Goal: Task Accomplishment & Management: Complete application form

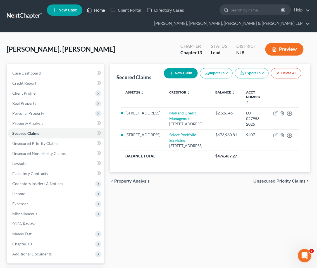
click at [98, 10] on link "Home" at bounding box center [96, 10] width 24 height 10
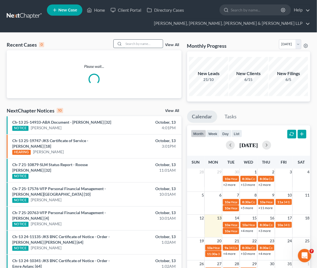
click at [139, 41] on input "search" at bounding box center [143, 44] width 39 height 8
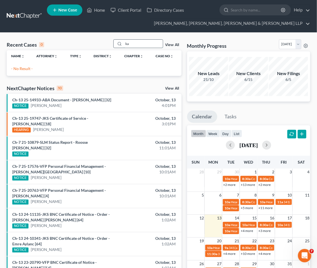
type input "k"
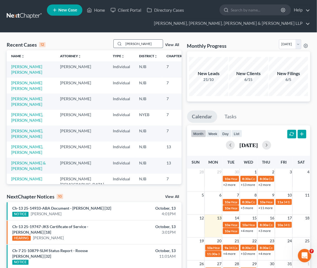
click at [149, 43] on input "[PERSON_NAME]" at bounding box center [143, 44] width 39 height 8
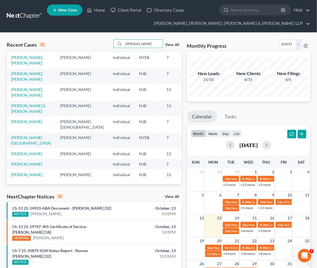
scroll to position [118, 0]
drag, startPoint x: 138, startPoint y: 42, endPoint x: 120, endPoint y: 43, distance: 18.1
click at [120, 43] on div "[PERSON_NAME]" at bounding box center [138, 43] width 50 height 9
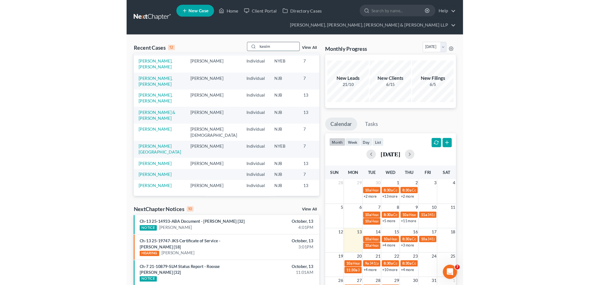
scroll to position [0, 0]
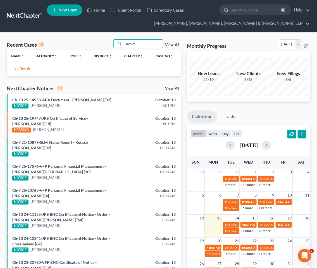
type input "kassim"
click at [65, 13] on link "New Case" at bounding box center [64, 9] width 35 height 11
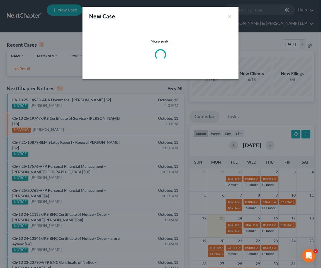
select select "51"
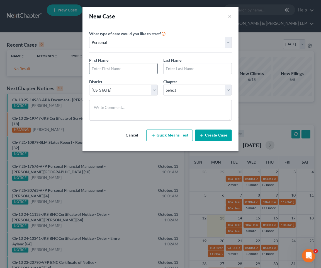
click at [135, 67] on input "text" at bounding box center [124, 68] width 68 height 11
type input "Kassim"
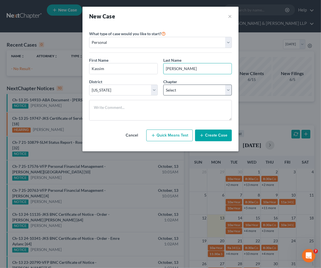
type input "[PERSON_NAME]"
click at [179, 90] on select "Select 7 11 12 13" at bounding box center [198, 90] width 69 height 11
select select "0"
click at [164, 85] on select "Select 7 11 12 13" at bounding box center [198, 90] width 69 height 11
click at [219, 131] on button "Create Case" at bounding box center [213, 135] width 37 height 12
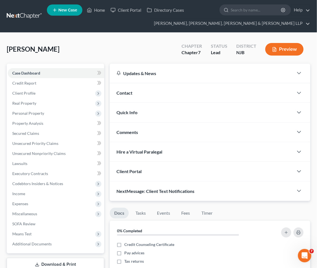
click at [20, 93] on span "Client Profile" at bounding box center [23, 93] width 23 height 5
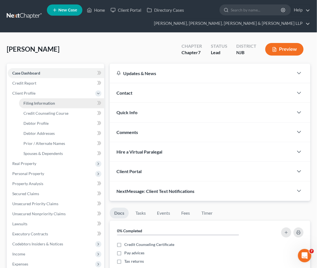
click at [44, 103] on span "Filing Information" at bounding box center [39, 103] width 32 height 5
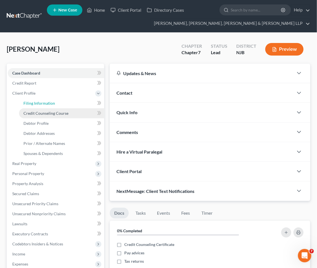
select select "1"
select select "0"
select select "51"
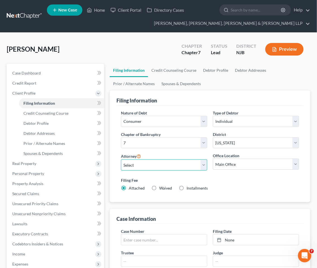
drag, startPoint x: 147, startPoint y: 166, endPoint x: 145, endPoint y: 170, distance: 4.9
click at [147, 166] on select "Select [PERSON_NAME] - NJB [PERSON_NAME] - NYNB [PERSON_NAME] - NYEB [PERSON_NA…" at bounding box center [164, 164] width 86 height 11
select select "0"
click at [121, 159] on select "Select [PERSON_NAME] - NJB [PERSON_NAME] - NYNB [PERSON_NAME] - NYEB [PERSON_NA…" at bounding box center [164, 164] width 86 height 11
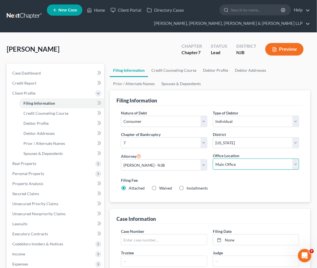
click at [230, 164] on select "Main Office Scura, [GEOGRAPHIC_DATA], [PERSON_NAME], [PERSON_NAME] & [PERSON_NA…" at bounding box center [256, 164] width 86 height 11
select select "0"
click at [213, 159] on select "Main Office Scura, [GEOGRAPHIC_DATA], [PERSON_NAME], [PERSON_NAME] & [PERSON_NA…" at bounding box center [256, 164] width 86 height 11
click at [167, 66] on link "Credit Counseling Course" at bounding box center [174, 70] width 52 height 13
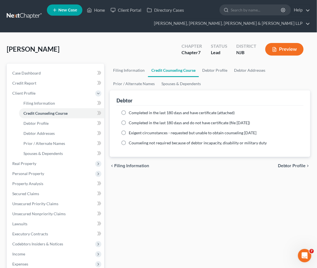
click at [163, 192] on div "Filing Information Credit Counseling Course Debtor Profile Debtor Addresses Pri…" at bounding box center [210, 205] width 206 height 282
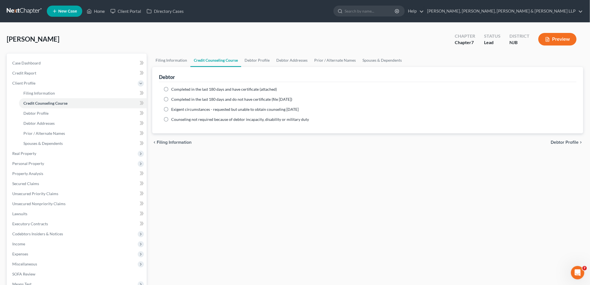
click at [255, 90] on span "Completed in the last 180 days and have certificate (attached)" at bounding box center [224, 89] width 106 height 5
click at [177, 90] on input "Completed in the last 180 days and have certificate (attached)" at bounding box center [176, 89] width 4 height 4
radio input "true"
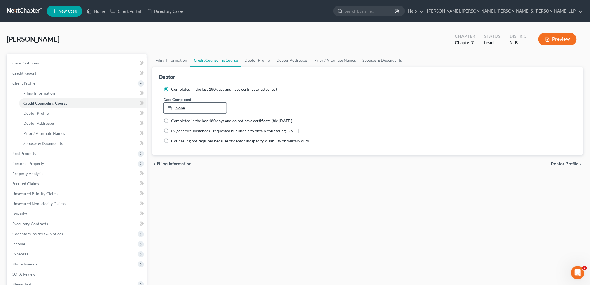
click at [224, 110] on link "None" at bounding box center [195, 108] width 63 height 11
type input "[DATE]"
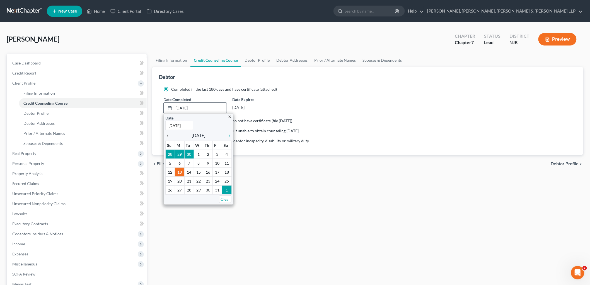
click at [167, 135] on icon "chevron_left" at bounding box center [168, 135] width 7 height 4
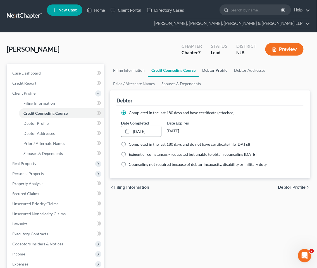
click at [217, 70] on link "Debtor Profile" at bounding box center [215, 70] width 32 height 13
select select "0"
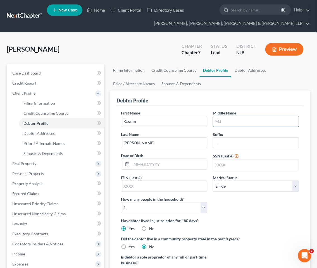
click at [231, 122] on input "text" at bounding box center [256, 121] width 86 height 11
type input "C."
click at [166, 166] on input "text" at bounding box center [168, 164] width 75 height 11
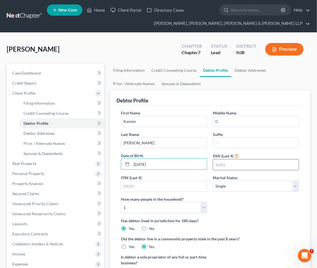
type input "[DATE]"
click at [226, 168] on input "text" at bounding box center [256, 164] width 86 height 11
type input "8129"
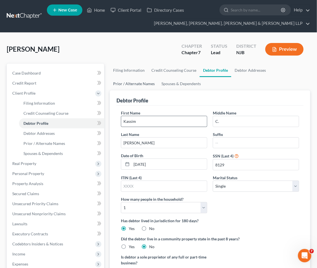
click at [127, 83] on link "Prior / Alternate Names" at bounding box center [134, 83] width 48 height 13
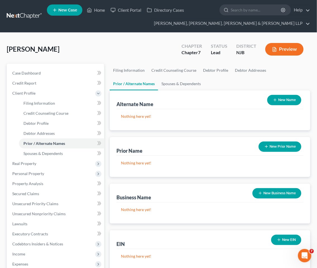
click at [281, 99] on button "New Name" at bounding box center [284, 100] width 34 height 10
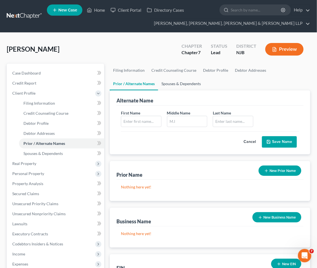
click at [183, 80] on link "Spouses & Dependents" at bounding box center [181, 83] width 46 height 13
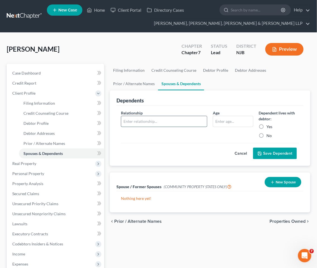
click at [165, 119] on input "text" at bounding box center [164, 121] width 86 height 11
type input "Daughter"
click at [248, 120] on input "text" at bounding box center [233, 121] width 40 height 11
type input "14"
click at [267, 127] on label "Yes" at bounding box center [270, 127] width 6 height 6
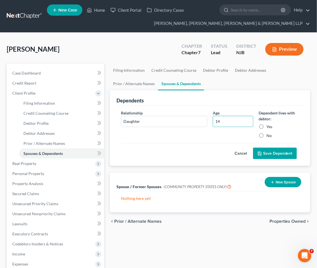
click at [269, 127] on input "Yes" at bounding box center [271, 126] width 4 height 4
radio input "true"
click at [273, 153] on button "Save Dependent" at bounding box center [275, 154] width 44 height 12
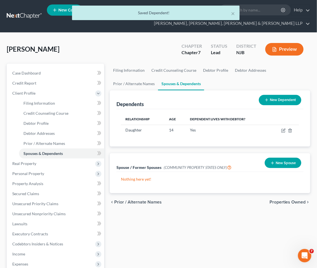
click at [283, 202] on span "Properties Owned" at bounding box center [287, 202] width 36 height 4
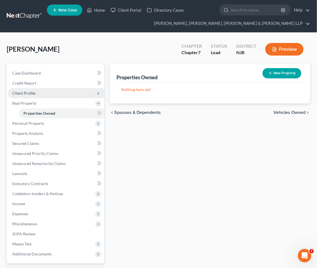
drag, startPoint x: 26, startPoint y: 90, endPoint x: 27, endPoint y: 94, distance: 3.5
click at [26, 91] on span "Client Profile" at bounding box center [23, 93] width 23 height 5
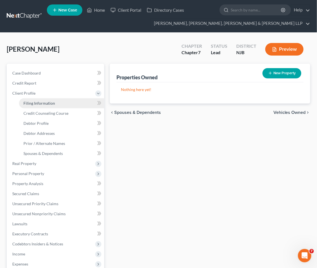
click at [32, 101] on span "Filing Information" at bounding box center [39, 103] width 32 height 5
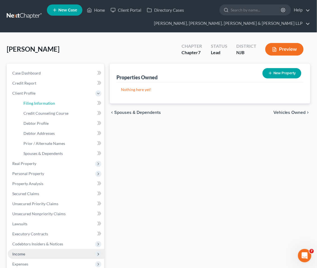
select select "1"
select select "0"
select select "51"
select select "0"
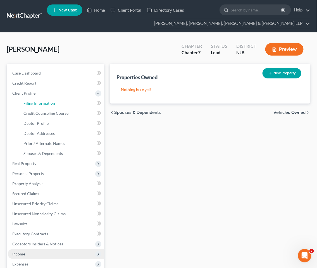
select select "0"
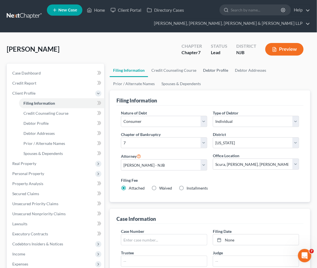
click at [208, 67] on link "Debtor Profile" at bounding box center [216, 70] width 32 height 13
select select "0"
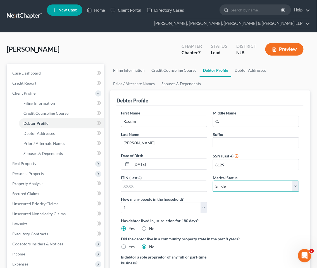
click at [235, 187] on select "Select Single Married Separated Divorced Widowed" at bounding box center [256, 186] width 86 height 11
select select "3"
click at [213, 181] on select "Select Single Married Separated Divorced Widowed" at bounding box center [256, 186] width 86 height 11
click at [240, 218] on label "Has debtor lived in jurisdiction for 180 days?" at bounding box center [210, 221] width 178 height 6
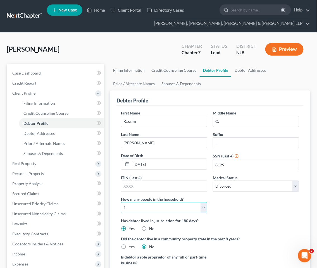
click at [181, 208] on select "Select 1 2 3 4 5 6 7 8 9 10 11 12 13 14 15 16 17 18 19 20" at bounding box center [164, 207] width 86 height 11
select select "1"
click at [121, 202] on select "Select 1 2 3 4 5 6 7 8 9 10 11 12 13 14 15 16 17 18 19 20" at bounding box center [164, 207] width 86 height 11
click at [261, 211] on div "First Name [PERSON_NAME] Middle Name C. Last Name [PERSON_NAME] Date of Birth […" at bounding box center [210, 164] width 184 height 108
click at [248, 68] on link "Debtor Addresses" at bounding box center [250, 70] width 38 height 13
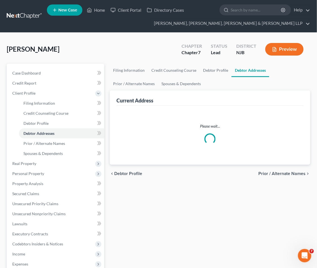
select select "0"
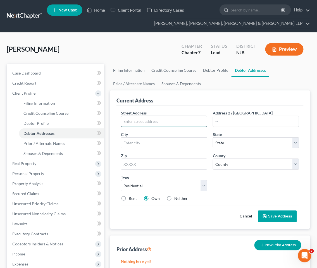
click at [152, 121] on input "text" at bounding box center [164, 121] width 86 height 11
type input "[STREET_ADDRESS][PERSON_NAME]"
click at [145, 163] on input "text" at bounding box center [164, 164] width 86 height 11
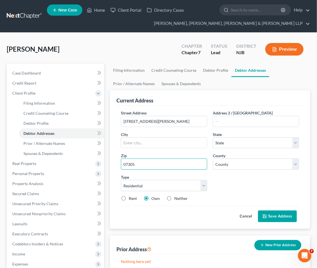
type input "07305"
type input "[GEOGRAPHIC_DATA]"
select select "33"
drag, startPoint x: 122, startPoint y: 198, endPoint x: 248, endPoint y: 191, distance: 125.5
click at [129, 198] on label "Rent" at bounding box center [133, 199] width 8 height 6
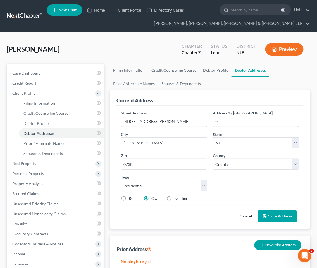
click at [131, 198] on input "Rent" at bounding box center [133, 198] width 4 height 4
radio input "true"
click at [248, 191] on div "Street Address * [STREET_ADDRESS][PERSON_NAME] * [GEOGRAPHIC_DATA] * State [US_…" at bounding box center [210, 158] width 184 height 96
click at [270, 215] on button "Save Address" at bounding box center [277, 216] width 39 height 12
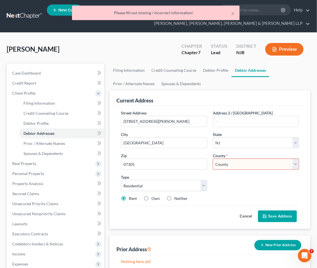
click at [234, 186] on div "Street Address * [STREET_ADDRESS][PERSON_NAME] * [GEOGRAPHIC_DATA] * State [US_…" at bounding box center [210, 158] width 184 height 96
click at [233, 12] on button "×" at bounding box center [233, 13] width 4 height 7
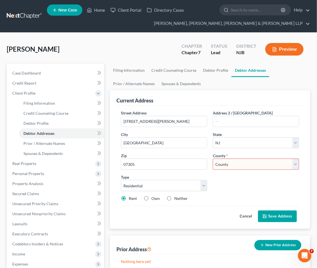
click at [233, 165] on select "County [GEOGRAPHIC_DATA] [GEOGRAPHIC_DATA] [GEOGRAPHIC_DATA] [GEOGRAPHIC_DATA] …" at bounding box center [256, 164] width 86 height 11
select select "8"
click at [213, 159] on select "County [GEOGRAPHIC_DATA] [GEOGRAPHIC_DATA] [GEOGRAPHIC_DATA] [GEOGRAPHIC_DATA] …" at bounding box center [256, 164] width 86 height 11
click at [246, 185] on div "Street Address * [STREET_ADDRESS][PERSON_NAME] * [GEOGRAPHIC_DATA] * State [US_…" at bounding box center [210, 158] width 184 height 96
click at [278, 218] on button "Save Address" at bounding box center [277, 216] width 39 height 12
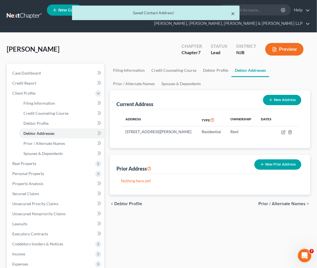
click at [234, 13] on button "×" at bounding box center [233, 13] width 4 height 7
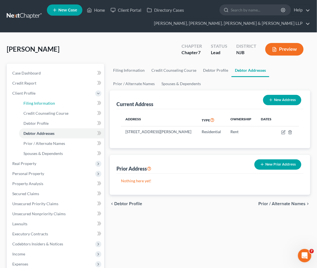
click at [30, 101] on span "Filing Information" at bounding box center [39, 103] width 32 height 5
select select "1"
select select "0"
select select "51"
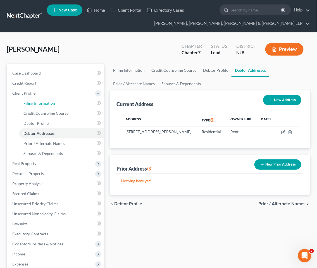
select select "0"
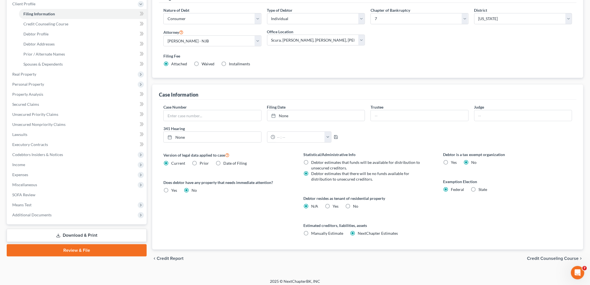
scroll to position [83, 0]
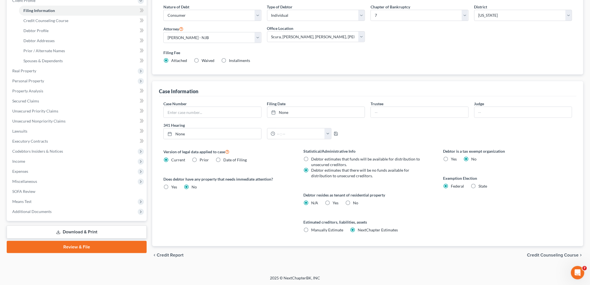
click at [316, 202] on label "Yes Yes" at bounding box center [336, 203] width 6 height 6
click at [316, 202] on input "Yes Yes" at bounding box center [337, 202] width 4 height 4
radio input "true"
radio input "false"
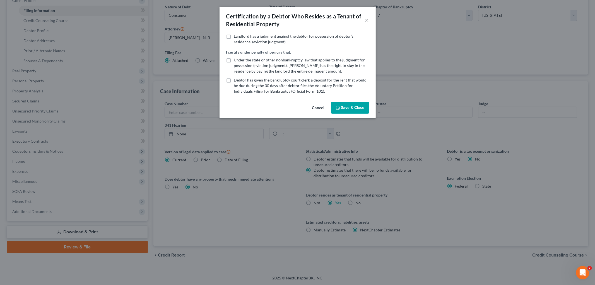
click at [316, 110] on button "Cancel" at bounding box center [318, 107] width 21 height 11
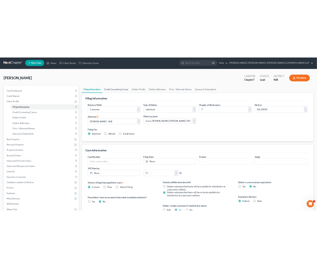
scroll to position [0, 0]
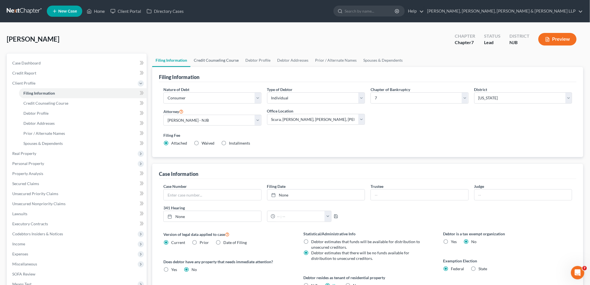
click at [218, 57] on link "Credit Counseling Course" at bounding box center [217, 60] width 52 height 13
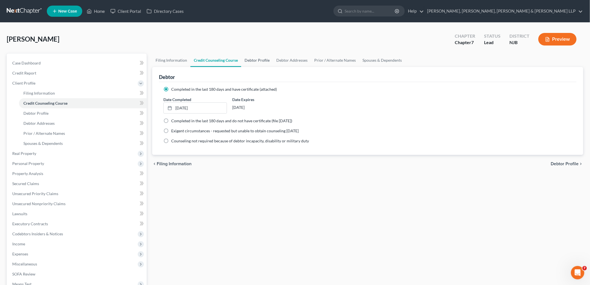
click at [257, 61] on link "Debtor Profile" at bounding box center [257, 60] width 32 height 13
select select "3"
select select "1"
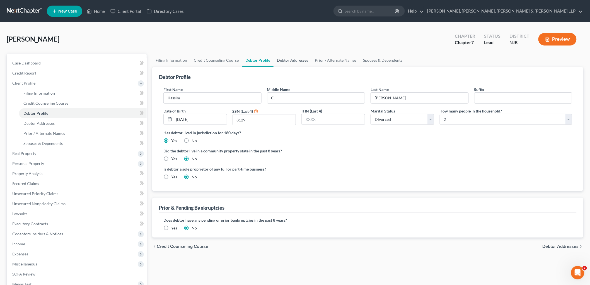
click at [286, 58] on link "Debtor Addresses" at bounding box center [293, 60] width 38 height 13
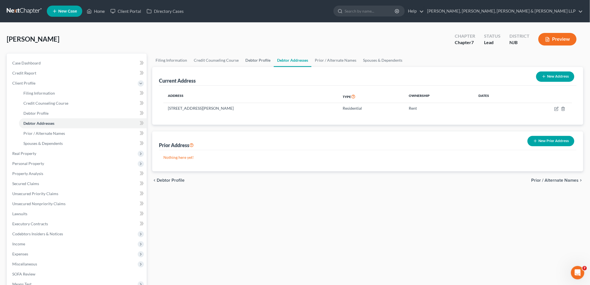
click at [263, 59] on link "Debtor Profile" at bounding box center [258, 60] width 32 height 13
select select "3"
select select "1"
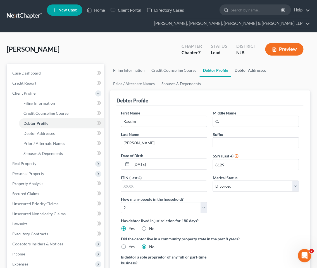
click at [243, 66] on link "Debtor Addresses" at bounding box center [250, 70] width 38 height 13
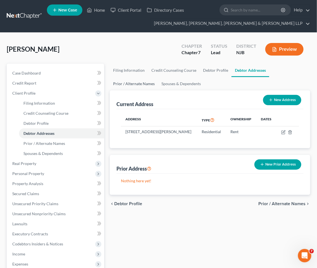
click at [133, 83] on link "Prior / Alternate Names" at bounding box center [134, 83] width 48 height 13
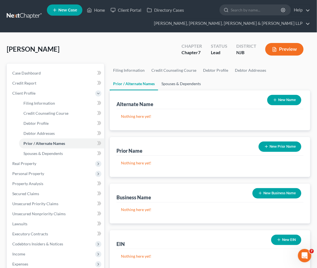
click at [174, 84] on link "Spouses & Dependents" at bounding box center [181, 83] width 46 height 13
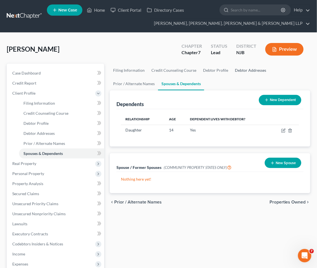
drag, startPoint x: 243, startPoint y: 68, endPoint x: 244, endPoint y: 172, distance: 103.5
click at [243, 68] on link "Debtor Addresses" at bounding box center [250, 70] width 38 height 13
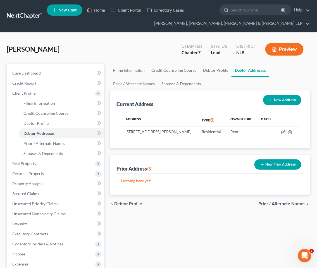
click at [272, 162] on button "New Prior Address" at bounding box center [277, 164] width 47 height 10
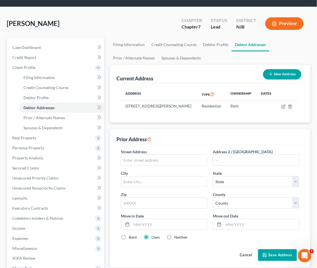
scroll to position [93, 0]
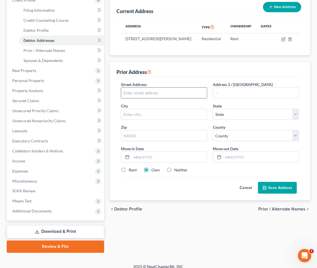
click at [165, 93] on input "text" at bounding box center [164, 93] width 86 height 11
type input "[STREET_ADDRESS]"
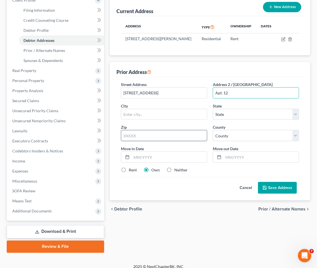
type input "Apt. 12"
click at [144, 136] on input "text" at bounding box center [164, 135] width 86 height 11
type input "99508"
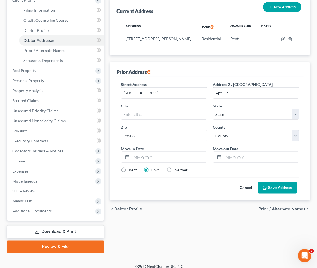
click at [129, 171] on label "Rent" at bounding box center [133, 170] width 8 height 6
click at [131, 171] on input "Rent" at bounding box center [133, 169] width 4 height 4
radio input "true"
click at [153, 201] on div "chevron_left Debtor Profile Prior / Alternate Names chevron_right" at bounding box center [210, 209] width 200 height 18
type input "Anchorage"
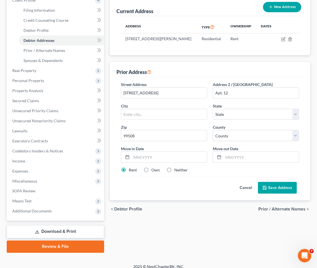
select select "1"
click at [141, 157] on input "text" at bounding box center [168, 157] width 75 height 11
type input "02/2021"
click at [236, 157] on input "text" at bounding box center [260, 157] width 75 height 11
type input "10/2024"
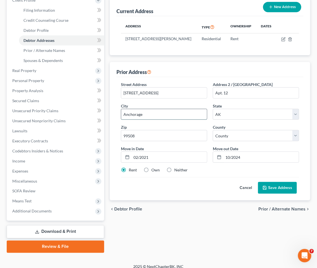
drag, startPoint x: 147, startPoint y: 115, endPoint x: 122, endPoint y: 114, distance: 24.3
click at [122, 114] on input "Anchorage" at bounding box center [164, 114] width 86 height 11
click at [246, 137] on select "County [GEOGRAPHIC_DATA] [GEOGRAPHIC_DATA] [GEOGRAPHIC_DATA] [GEOGRAPHIC_DATA] …" at bounding box center [256, 135] width 86 height 11
select select "2"
click at [213, 130] on select "County [GEOGRAPHIC_DATA] [GEOGRAPHIC_DATA] [GEOGRAPHIC_DATA] [GEOGRAPHIC_DATA] …" at bounding box center [256, 135] width 86 height 11
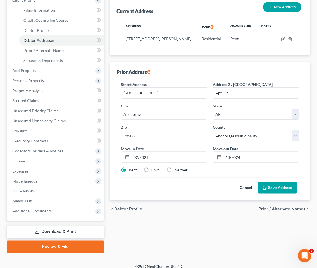
click at [204, 186] on div "Cancel Save Address" at bounding box center [210, 185] width 178 height 16
click at [272, 185] on button "Save Address" at bounding box center [277, 188] width 39 height 12
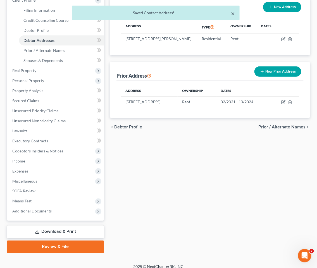
click at [233, 12] on button "×" at bounding box center [233, 13] width 4 height 7
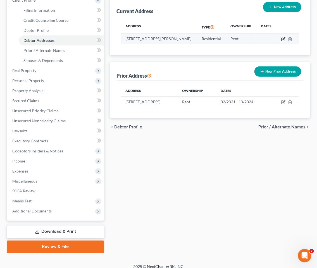
click at [283, 38] on icon "button" at bounding box center [283, 39] width 4 height 4
select select "33"
select select "8"
select select "0"
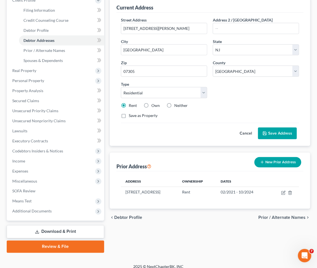
click at [174, 104] on label "Neither" at bounding box center [180, 106] width 13 height 6
click at [176, 104] on input "Neither" at bounding box center [178, 105] width 4 height 4
radio input "true"
click at [270, 131] on button "Save Address" at bounding box center [277, 134] width 39 height 12
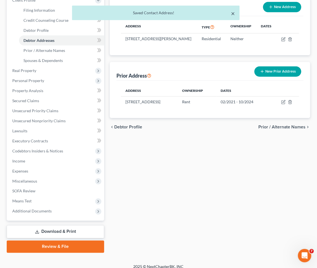
drag, startPoint x: 232, startPoint y: 12, endPoint x: 237, endPoint y: 143, distance: 131.3
click at [232, 12] on button "×" at bounding box center [233, 13] width 4 height 7
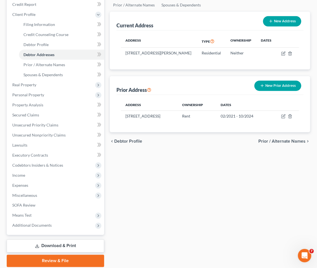
scroll to position [62, 0]
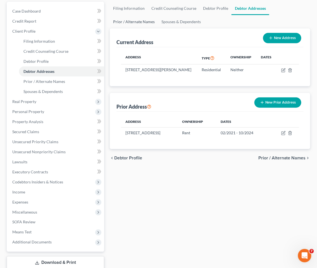
click at [134, 20] on link "Prior / Alternate Names" at bounding box center [134, 21] width 48 height 13
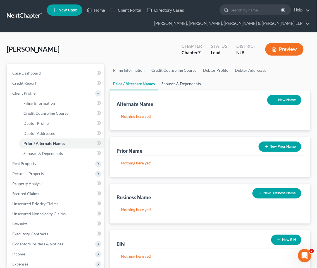
click at [182, 83] on link "Spouses & Dependents" at bounding box center [181, 83] width 46 height 13
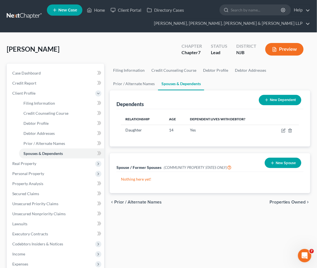
drag, startPoint x: 273, startPoint y: 199, endPoint x: 213, endPoint y: 241, distance: 73.7
click at [273, 199] on div "chevron_left Prior / Alternate Names Properties Owned chevron_right" at bounding box center [210, 202] width 200 height 18
click at [37, 84] on link "Credit Report" at bounding box center [56, 83] width 96 height 10
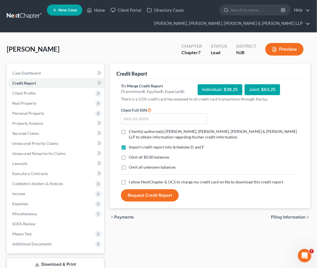
click at [83, 47] on div "[PERSON_NAME] Upgraded Chapter Chapter 7 Status [GEOGRAPHIC_DATA] [GEOGRAPHIC_D…" at bounding box center [158, 51] width 303 height 24
drag, startPoint x: 141, startPoint y: 116, endPoint x: 135, endPoint y: 124, distance: 10.5
click at [141, 116] on input "text" at bounding box center [164, 118] width 86 height 11
paste input "551-41-4434"
type input "551-41-4434"
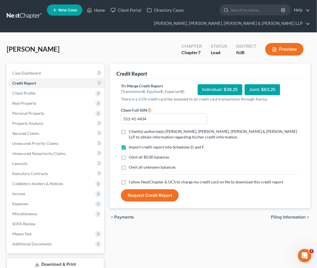
click at [129, 132] on label "Client(s) authorize(s) [PERSON_NAME], [PERSON_NAME], [PERSON_NAME] & [PERSON_NA…" at bounding box center [214, 134] width 170 height 11
click at [131, 132] on input "Client(s) authorize(s) [PERSON_NAME], [PERSON_NAME], [PERSON_NAME] & [PERSON_NA…" at bounding box center [133, 131] width 4 height 4
checkbox input "true"
drag, startPoint x: 123, startPoint y: 181, endPoint x: 123, endPoint y: 157, distance: 23.4
click at [129, 181] on label "I allow NextChapter & UCS to charge my credit card on file to download this cre…" at bounding box center [206, 182] width 154 height 6
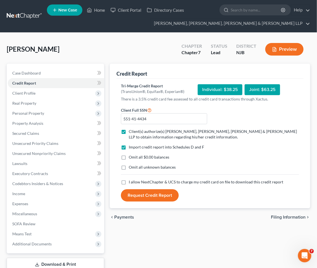
click at [131, 181] on input "I allow NextChapter & UCS to charge my credit card on file to download this cre…" at bounding box center [133, 181] width 4 height 4
checkbox input "true"
click at [129, 157] on label "Omit all $0.00 balances" at bounding box center [149, 157] width 40 height 6
click at [131, 157] on input "Omit all $0.00 balances" at bounding box center [133, 156] width 4 height 4
checkbox input "true"
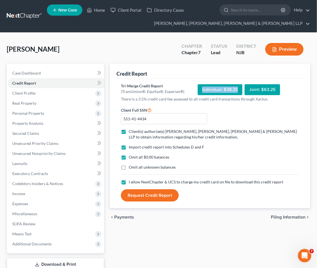
drag, startPoint x: 229, startPoint y: 87, endPoint x: 200, endPoint y: 87, distance: 29.0
click at [200, 87] on div "Individual: $38.25" at bounding box center [220, 89] width 45 height 11
copy div "Individual: $38.25"
click at [157, 197] on button "Request Credit Report" at bounding box center [150, 195] width 58 height 12
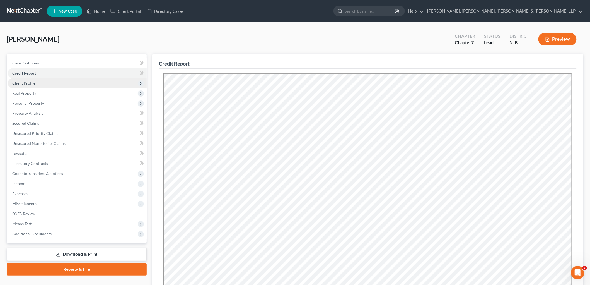
click at [27, 84] on span "Client Profile" at bounding box center [23, 83] width 23 height 5
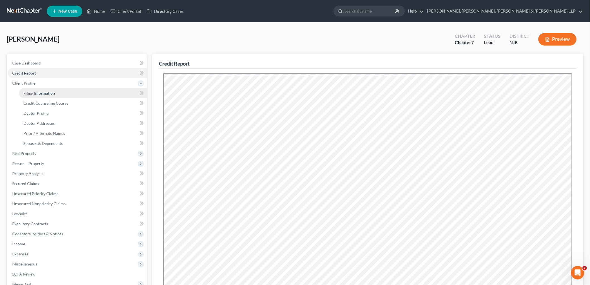
click at [32, 92] on span "Filing Information" at bounding box center [39, 93] width 32 height 5
select select "1"
select select "0"
select select "51"
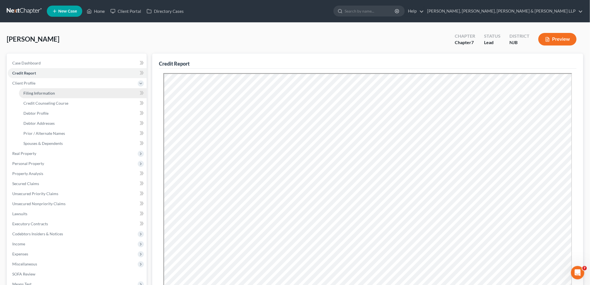
select select "0"
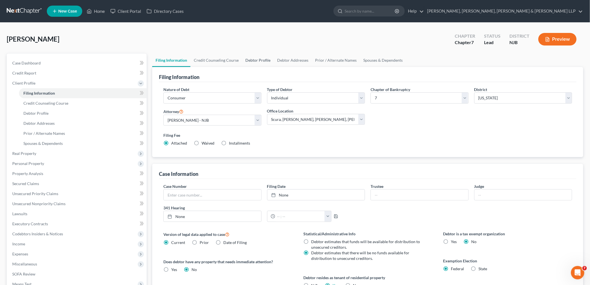
click at [257, 60] on link "Debtor Profile" at bounding box center [258, 60] width 32 height 13
select select "3"
select select "1"
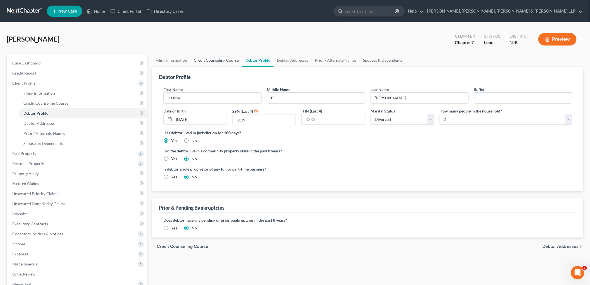
click at [229, 59] on link "Credit Counseling Course" at bounding box center [217, 60] width 52 height 13
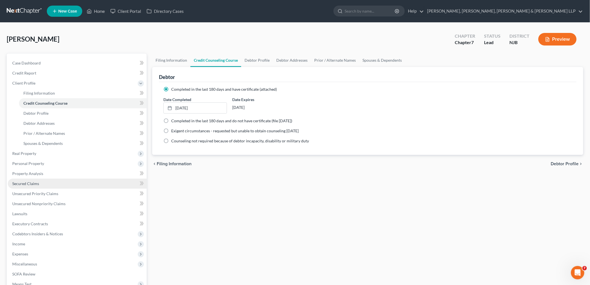
click at [26, 179] on link "Secured Claims" at bounding box center [77, 184] width 139 height 10
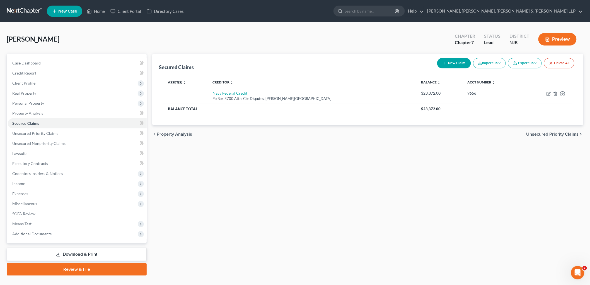
click at [316, 135] on span "Unsecured Priority Claims" at bounding box center [553, 134] width 52 height 4
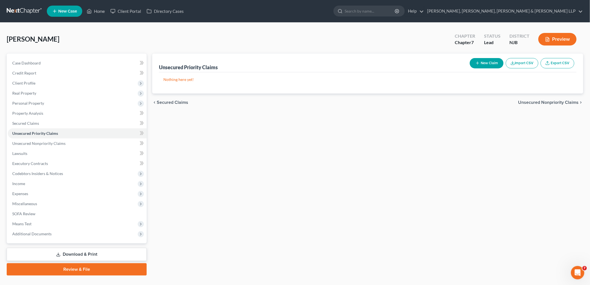
click at [316, 62] on button "New Claim" at bounding box center [487, 63] width 34 height 10
select select "0"
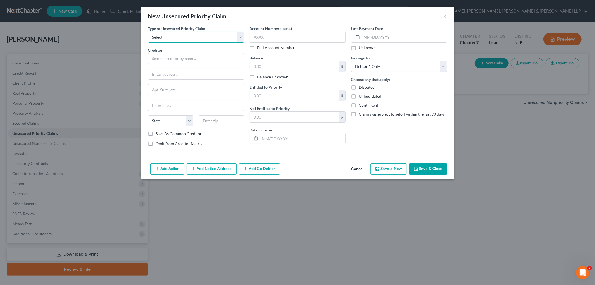
drag, startPoint x: 202, startPoint y: 36, endPoint x: 189, endPoint y: 42, distance: 14.5
click at [202, 36] on select "Select Taxes & Other Government Units Domestic Support Obligations Extensions o…" at bounding box center [196, 37] width 96 height 11
click at [148, 32] on select "Select Taxes & Other Government Units Domestic Support Obligations Extensions o…" at bounding box center [196, 37] width 96 height 11
drag, startPoint x: 189, startPoint y: 37, endPoint x: 186, endPoint y: 42, distance: 5.7
click at [189, 37] on select "Select Taxes & Other Government Units Domestic Support Obligations Extensions o…" at bounding box center [196, 37] width 96 height 11
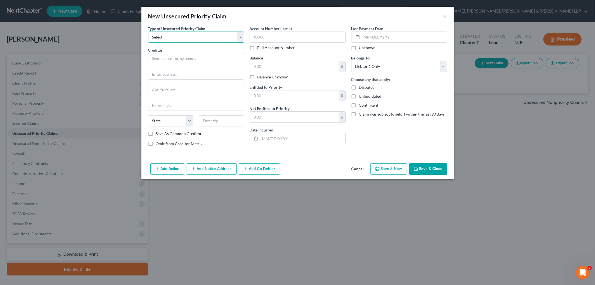
select select "0"
click at [148, 32] on select "Select Taxes & Other Government Units Domestic Support Obligations Extensions o…" at bounding box center [196, 37] width 96 height 11
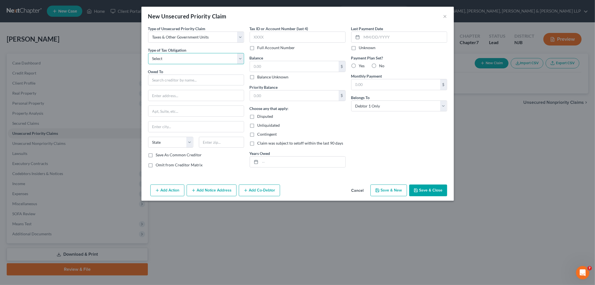
click at [180, 56] on select "Select Federal City State Franchise Tax Board Other" at bounding box center [196, 58] width 96 height 11
select select "0"
click at [148, 53] on select "Select Federal City State Franchise Tax Board Other" at bounding box center [196, 58] width 96 height 11
click at [180, 78] on input "text" at bounding box center [196, 80] width 96 height 11
click at [176, 93] on div "P.O. [STREET_ADDRESS]" at bounding box center [182, 94] width 58 height 5
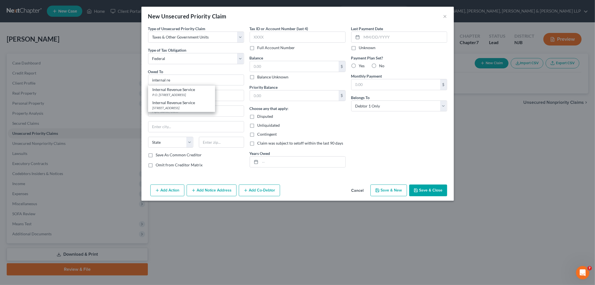
type input "Internal Revenue Service"
type input "P.O. Box 7346"
type input "[GEOGRAPHIC_DATA]"
select select "39"
type input "19101"
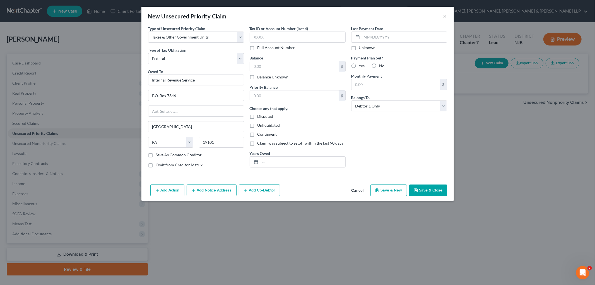
click at [316, 190] on button "Save & Close" at bounding box center [428, 190] width 38 height 12
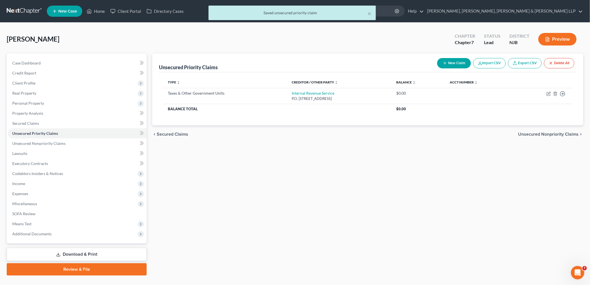
click at [316, 61] on button "New Claim" at bounding box center [455, 63] width 34 height 10
select select "0"
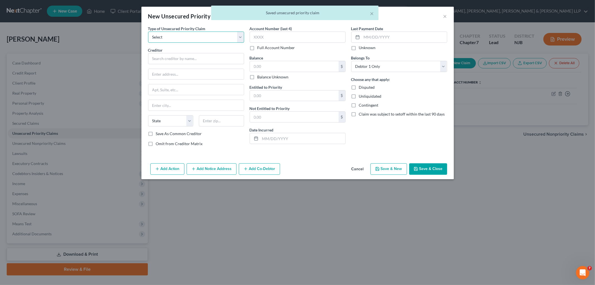
drag, startPoint x: 195, startPoint y: 34, endPoint x: 188, endPoint y: 42, distance: 10.9
click at [195, 34] on select "Select Taxes & Other Government Units Domestic Support Obligations Extensions o…" at bounding box center [196, 37] width 96 height 11
select select "0"
click at [148, 32] on select "Select Taxes & Other Government Units Domestic Support Obligations Extensions o…" at bounding box center [196, 37] width 96 height 11
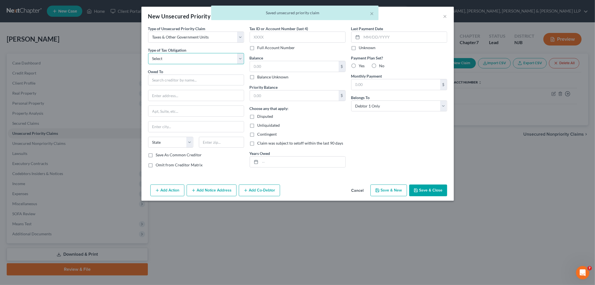
click at [176, 59] on select "Select Federal City State Franchise Tax Board Other" at bounding box center [196, 58] width 96 height 11
select select "2"
click at [148, 53] on select "Select Federal City State Franchise Tax Board Other" at bounding box center [196, 58] width 96 height 11
click at [169, 80] on input "text" at bounding box center [196, 80] width 96 height 11
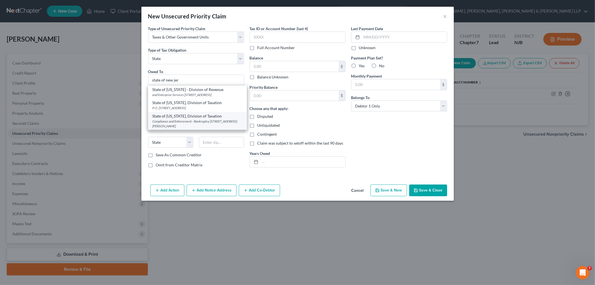
click at [183, 127] on div "Compliance and Enforcement - Bankruptcy [STREET_ADDRESS][PERSON_NAME]" at bounding box center [198, 123] width 90 height 9
type input "State of [US_STATE], Division of Taxation"
type input "Compliance and Enforcement - Bankruptcy Unit"
type input "[STREET_ADDRESS][PERSON_NAME]"
type input "[GEOGRAPHIC_DATA]"
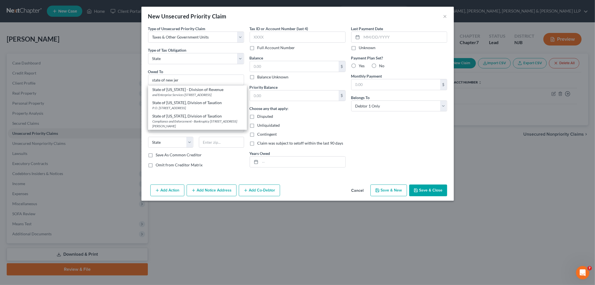
select select "33"
type input "08695"
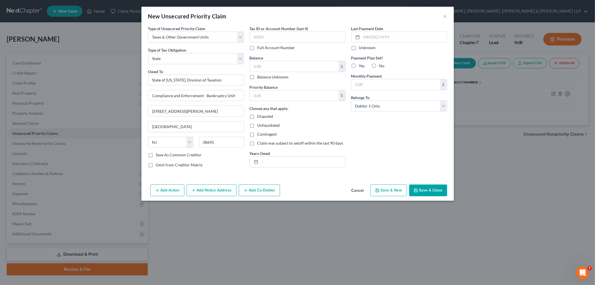
click at [316, 190] on button "Save & Close" at bounding box center [428, 190] width 38 height 12
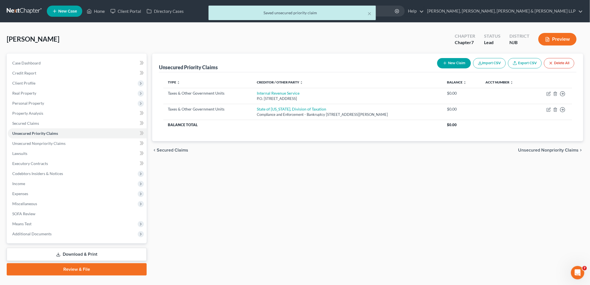
click at [316, 150] on span "Unsecured Nonpriority Claims" at bounding box center [549, 150] width 61 height 4
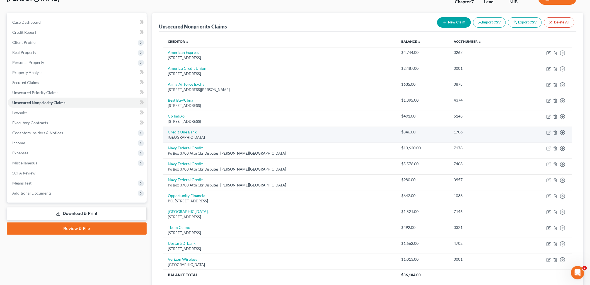
scroll to position [86, 0]
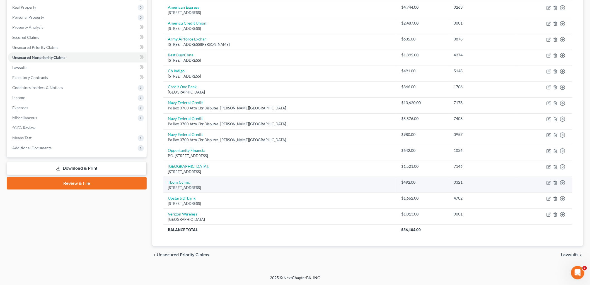
drag, startPoint x: 225, startPoint y: 187, endPoint x: 164, endPoint y: 182, distance: 61.9
click at [164, 182] on td "Tbom [STREET_ADDRESS]" at bounding box center [281, 185] width 234 height 16
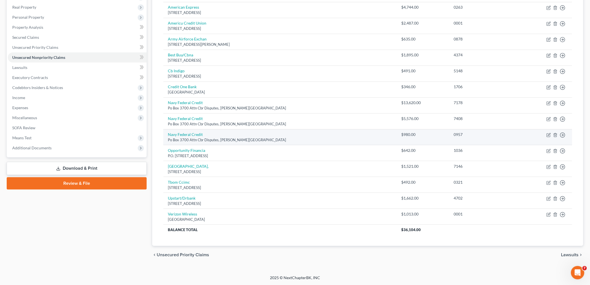
copy td "Tbom [STREET_ADDRESS]"
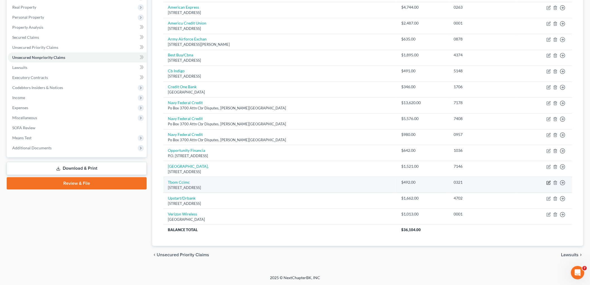
click at [316, 183] on icon "button" at bounding box center [549, 183] width 4 height 4
select select "38"
select select "2"
select select "0"
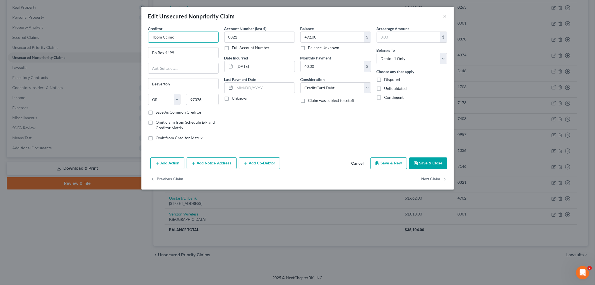
drag, startPoint x: 168, startPoint y: 37, endPoint x: 147, endPoint y: 37, distance: 20.4
click at [147, 37] on div "Creditor * Tbom Ccimc Po Box [GEOGRAPHIC_DATA] [US_STATE][GEOGRAPHIC_DATA] AZ […" at bounding box center [183, 85] width 76 height 119
paste input "he Bank of [US_STATE]"
type input "The Bank of [US_STATE]"
click at [294, 129] on div "Account Number (last 4) 0321 Full Account Number Date Incurred [DATE] Last Paym…" at bounding box center [260, 85] width 76 height 119
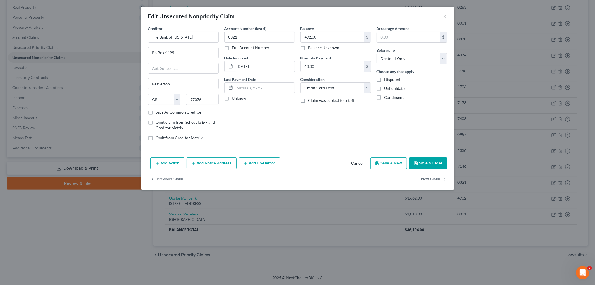
click at [316, 160] on button "Save & Close" at bounding box center [428, 163] width 38 height 12
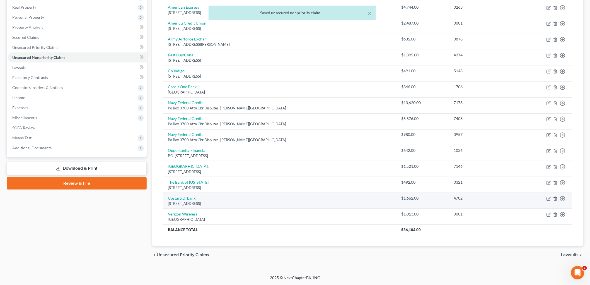
drag, startPoint x: 219, startPoint y: 202, endPoint x: 169, endPoint y: 198, distance: 50.4
click at [169, 198] on td "Upstart/[STREET_ADDRESS]" at bounding box center [281, 201] width 234 height 16
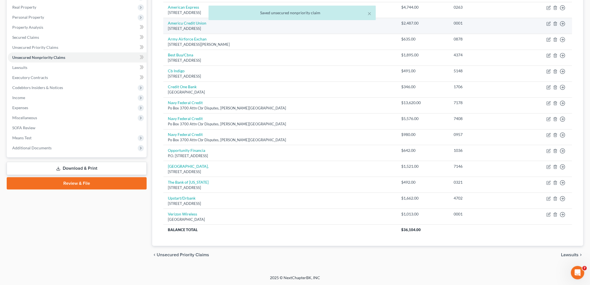
copy td "Upstart/[STREET_ADDRESS]"
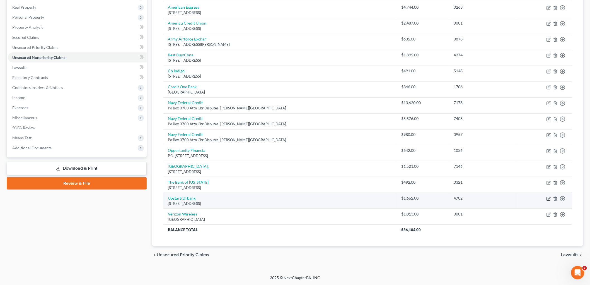
click at [316, 198] on icon "button" at bounding box center [549, 198] width 4 height 4
select select "4"
select select "0"
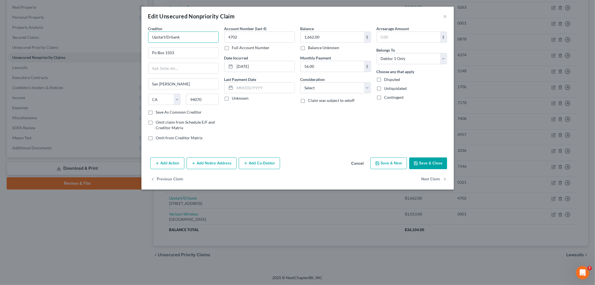
drag, startPoint x: 184, startPoint y: 37, endPoint x: 143, endPoint y: 38, distance: 41.0
click at [143, 38] on div "Creditor * Upstart/Drbank Po Box 1503 [GEOGRAPHIC_DATA][PERSON_NAME] [US_STATE]…" at bounding box center [297, 90] width 313 height 129
paste input "text"
click at [278, 124] on div "Account Number (last 4) 4702 Full Account Number Date Incurred [DATE] Last Paym…" at bounding box center [260, 85] width 76 height 119
type input "Upstart"
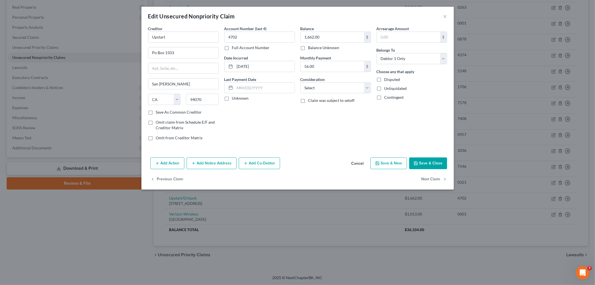
click at [316, 161] on button "Save & Close" at bounding box center [428, 163] width 38 height 12
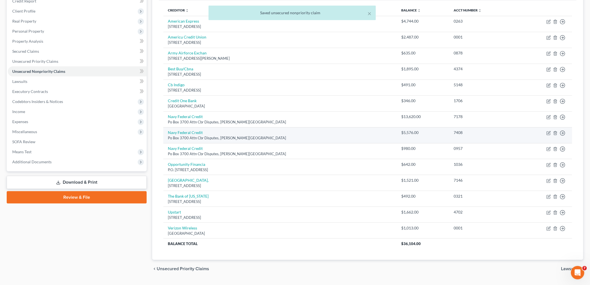
scroll to position [55, 0]
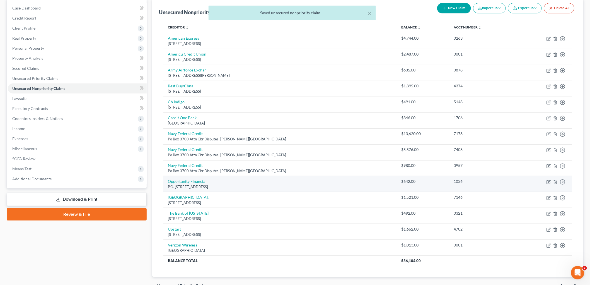
drag, startPoint x: 236, startPoint y: 187, endPoint x: 166, endPoint y: 182, distance: 70.0
click at [166, 182] on td "Opportunity Financia P.O. [STREET_ADDRESS]" at bounding box center [281, 184] width 234 height 16
copy td "Opportunity Financia P.O. [STREET_ADDRESS]"
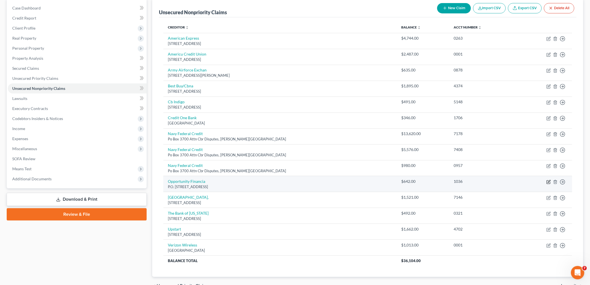
click at [316, 181] on icon "button" at bounding box center [549, 181] width 3 height 3
select select "48"
select select "0"
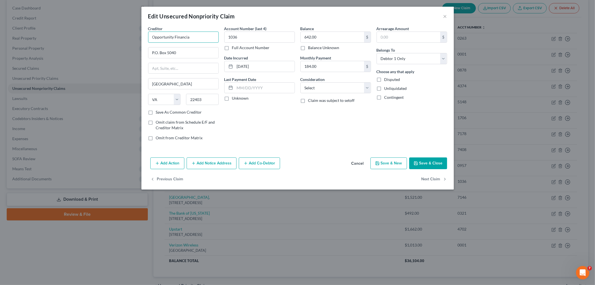
drag, startPoint x: 195, startPoint y: 38, endPoint x: 141, endPoint y: 38, distance: 53.9
click at [141, 38] on div "Creditor * Opportunity Financia P.O. [GEOGRAPHIC_DATA] [US_STATE] AK AR AZ CA C…" at bounding box center [297, 90] width 313 height 129
paste input "Loans"
type input "OppLoans"
click at [296, 138] on div "Account Number (last 4) 1036 Full Account Number Date Incurred [DATE] Last Paym…" at bounding box center [260, 85] width 76 height 119
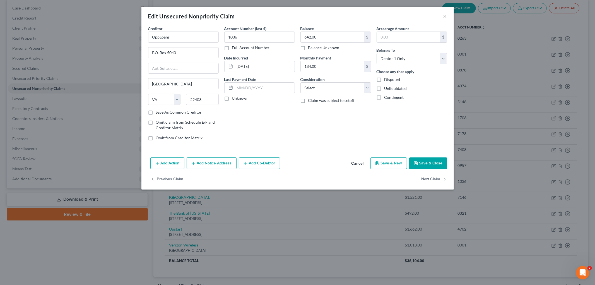
click at [316, 160] on button "Save & Close" at bounding box center [428, 163] width 38 height 12
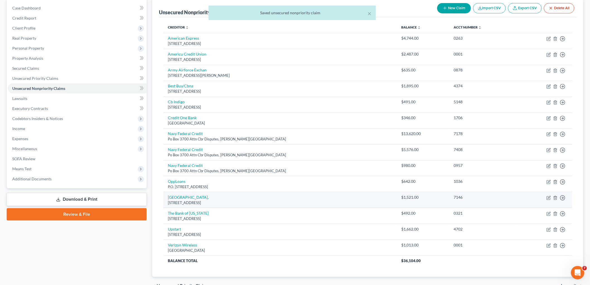
scroll to position [24, 0]
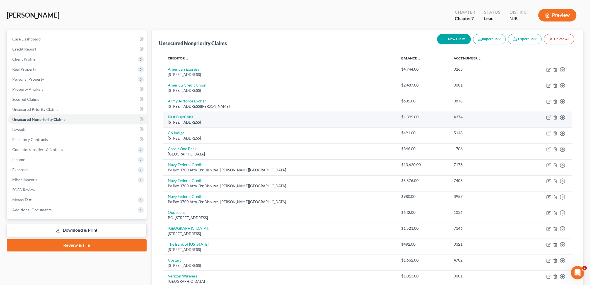
click at [316, 116] on icon "button" at bounding box center [549, 117] width 4 height 4
select select "43"
select select "2"
select select "0"
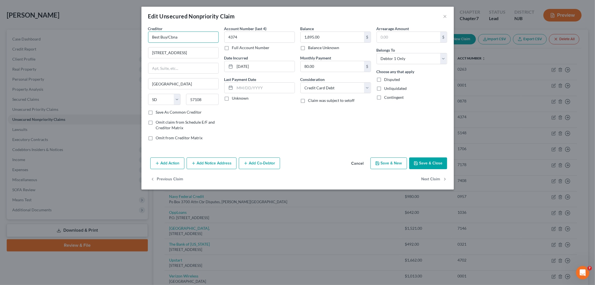
click at [195, 37] on input "Best Buy/Cbna" at bounding box center [183, 37] width 71 height 11
click at [257, 115] on div "Account Number (last 4) 4374 Full Account Number Date Incurred [DATE] Last Paym…" at bounding box center [260, 85] width 76 height 119
type input "Best Buy/Citibank, N.A."
click at [316, 157] on div "Add Action Add Notice Address Add Co-Debtor Cancel Save & New Save & Close" at bounding box center [297, 164] width 313 height 18
click at [316, 160] on button "Save & Close" at bounding box center [428, 163] width 38 height 12
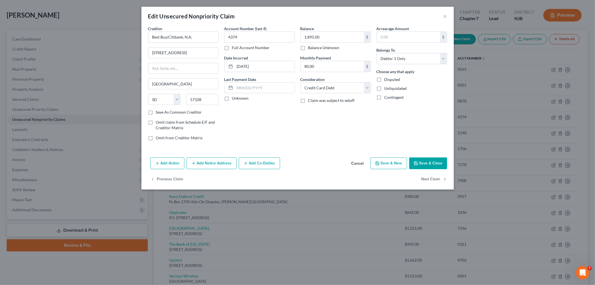
click at [316, 162] on button "Save & Close" at bounding box center [428, 163] width 38 height 12
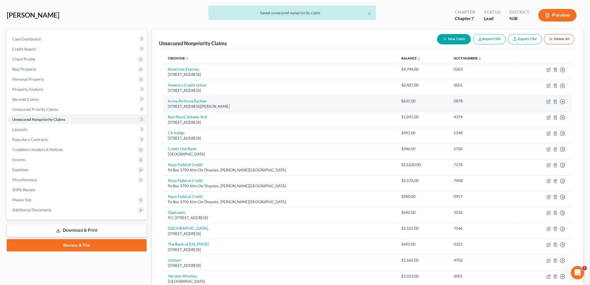
drag, startPoint x: 247, startPoint y: 107, endPoint x: 167, endPoint y: 100, distance: 80.3
click at [167, 100] on td "Army Airforce Exchan [STREET_ADDRESS][PERSON_NAME]" at bounding box center [281, 104] width 234 height 16
copy td "Army Airforce Exchan [STREET_ADDRESS][PERSON_NAME]"
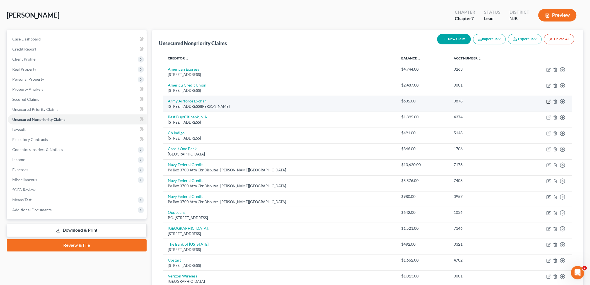
click at [316, 97] on td "Move to D Move to E Move to G Move to Notice Only" at bounding box center [544, 104] width 55 height 16
click at [316, 100] on icon "button" at bounding box center [549, 101] width 4 height 4
select select "45"
select select "2"
select select "0"
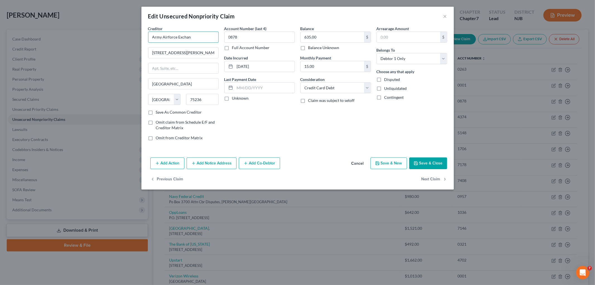
drag, startPoint x: 199, startPoint y: 35, endPoint x: 143, endPoint y: 39, distance: 56.5
click at [143, 39] on div "Creditor * Army Airforce Exchan [GEOGRAPHIC_DATA][PERSON_NAME] [US_STATE] AK AR…" at bounding box center [297, 90] width 313 height 129
paste input "& Air Force Exchange Service"
type input "Army & Air Force Exchange Service"
click at [280, 129] on div "Account Number (last 4) 0878 Full Account Number Date Incurred [DATE] Last Paym…" at bounding box center [260, 85] width 76 height 119
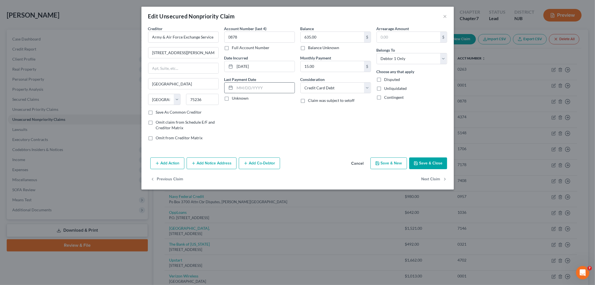
click at [316, 160] on button "Save & Close" at bounding box center [428, 163] width 38 height 12
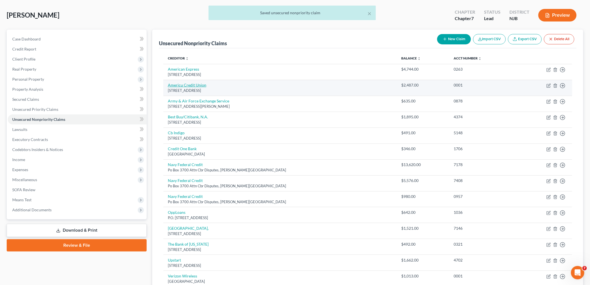
drag, startPoint x: 234, startPoint y: 91, endPoint x: 168, endPoint y: 84, distance: 65.7
click at [168, 84] on td "Americu Credit Union [STREET_ADDRESS]" at bounding box center [281, 88] width 234 height 16
copy td "Americu Credit Union [STREET_ADDRESS]"
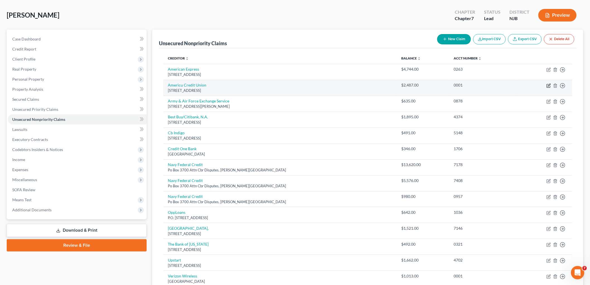
click at [316, 84] on icon "button" at bounding box center [548, 85] width 3 height 3
select select "35"
select select "0"
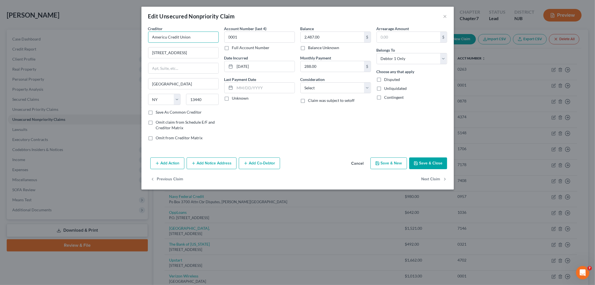
drag, startPoint x: 194, startPoint y: 33, endPoint x: 292, endPoint y: 135, distance: 140.7
click at [135, 37] on div "Edit Unsecured Nonpriority Claim × Creditor * Americu Credit Union [GEOGRAPHIC_…" at bounding box center [297, 142] width 595 height 285
paste input "CU"
type input "AmeriCU Credit Union"
click at [291, 130] on div "Account Number (last 4) 0001 Full Account Number Date Incurred [DATE] Last Paym…" at bounding box center [260, 85] width 76 height 119
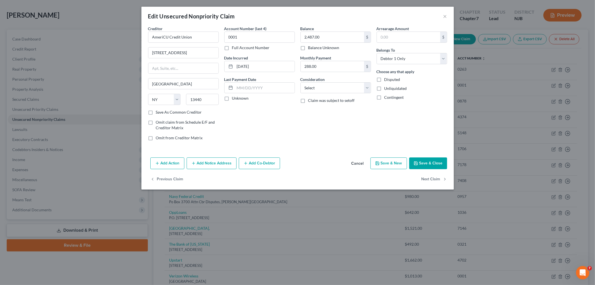
click at [316, 161] on button "Save & Close" at bounding box center [428, 163] width 38 height 12
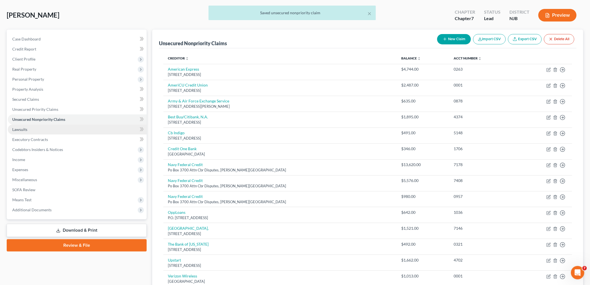
click at [21, 128] on span "Lawsuits" at bounding box center [19, 129] width 15 height 5
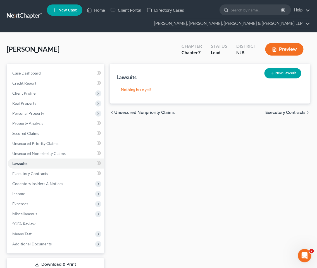
click at [169, 188] on div "Lawsuits New Lawsuit Nothing here yet! Court Name Date Filed Status Creditor Na…" at bounding box center [210, 175] width 206 height 222
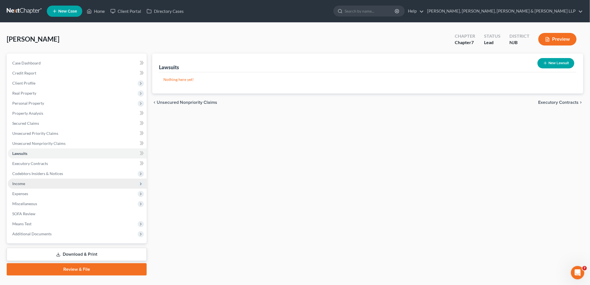
click at [21, 181] on span "Income" at bounding box center [18, 183] width 13 height 5
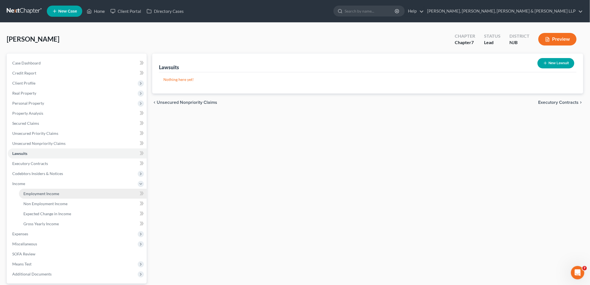
click at [45, 193] on span "Employment Income" at bounding box center [41, 193] width 36 height 5
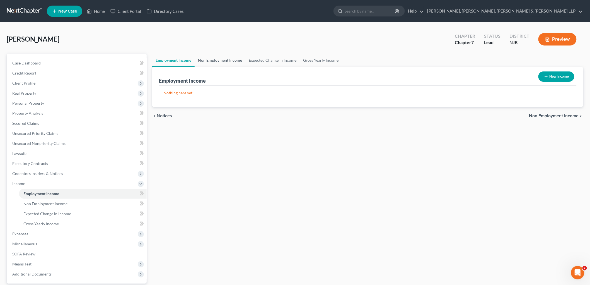
click at [224, 58] on link "Non Employment Income" at bounding box center [220, 60] width 51 height 13
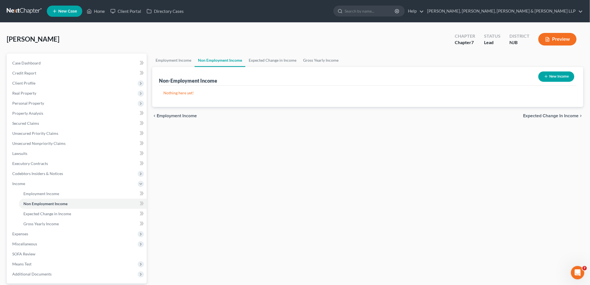
click at [316, 78] on button "New Income" at bounding box center [557, 76] width 36 height 10
select select "0"
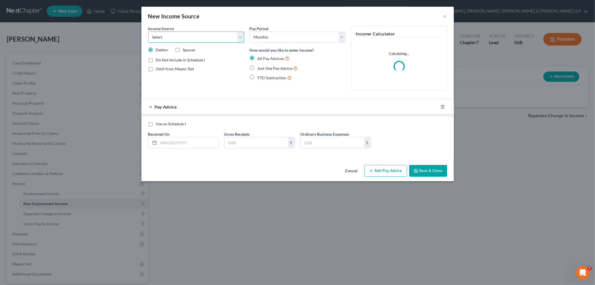
click at [190, 39] on select "Select Unemployment Disability (from employer) Pension Retirement Social Securi…" at bounding box center [196, 37] width 96 height 11
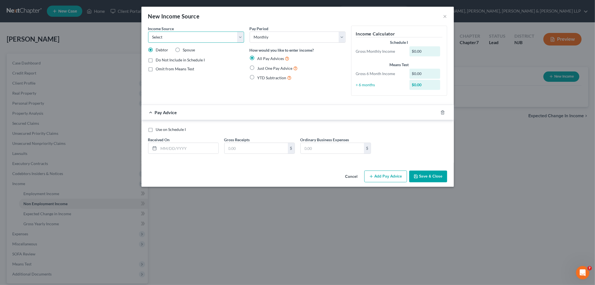
select select "4"
click at [148, 32] on select "Select Unemployment Disability (from employer) Pension Retirement Social Securi…" at bounding box center [196, 37] width 96 height 11
click at [263, 68] on span "Just One Pay Advice" at bounding box center [275, 68] width 35 height 5
click at [263, 68] on input "Just One Pay Advice" at bounding box center [262, 67] width 4 height 4
radio input "true"
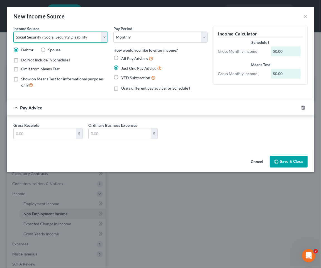
click at [88, 37] on select "Select Unemployment Disability (from employer) Pension Retirement Social Securi…" at bounding box center [60, 37] width 95 height 11
select select "12"
click at [13, 32] on select "Select Unemployment Disability (from employer) Pension Retirement Social Securi…" at bounding box center [60, 37] width 95 height 11
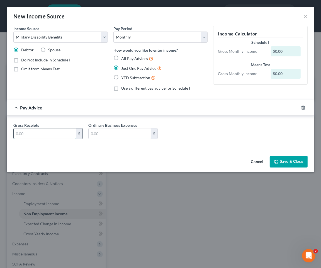
drag, startPoint x: 59, startPoint y: 134, endPoint x: 59, endPoint y: 139, distance: 4.5
click at [59, 134] on input "text" at bounding box center [45, 133] width 62 height 11
paste input "$3,974.15"
type input "3,974.15"
click at [282, 158] on button "Save & Close" at bounding box center [289, 162] width 38 height 12
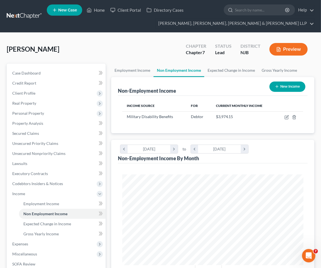
scroll to position [89, 189]
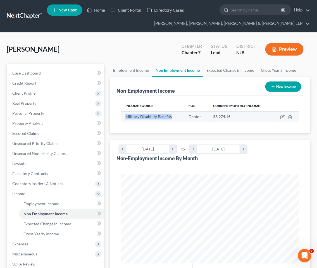
drag, startPoint x: 172, startPoint y: 117, endPoint x: 124, endPoint y: 116, distance: 47.5
click at [124, 116] on td "Military Disability Benefits" at bounding box center [152, 116] width 63 height 11
copy span "Military Disability Benefits"
click at [280, 87] on button "New Income" at bounding box center [283, 86] width 36 height 10
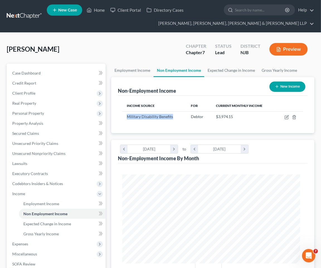
select select "0"
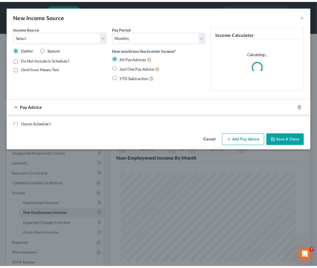
scroll to position [90, 192]
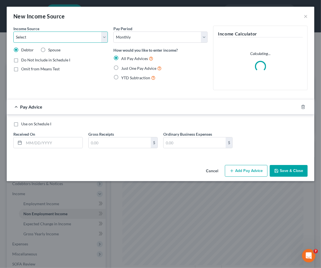
click at [80, 39] on select "Select Unemployment Disability (from employer) Pension Retirement Social Securi…" at bounding box center [60, 37] width 95 height 11
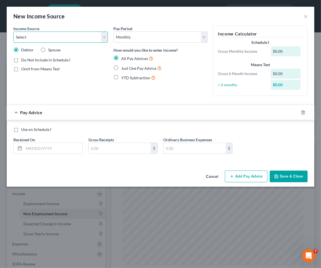
select select "12"
click at [13, 32] on select "Select Unemployment Disability (from employer) Pension Retirement Social Securi…" at bounding box center [60, 37] width 95 height 11
click at [126, 68] on span "Just One Pay Advice" at bounding box center [138, 68] width 35 height 5
click at [126, 68] on input "Just One Pay Advice" at bounding box center [126, 67] width 4 height 4
radio input "true"
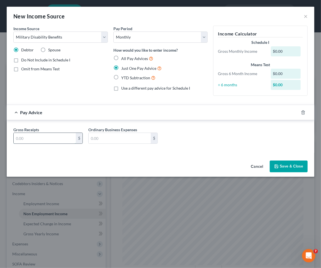
click at [49, 140] on input "text" at bounding box center [45, 138] width 62 height 11
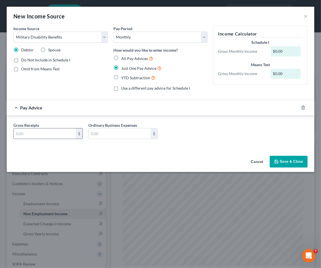
paste input "566.18"
type input "566.18"
click at [45, 151] on div "Income Source * Select Unemployment Disability (from employer) Pension Retireme…" at bounding box center [161, 90] width 308 height 128
click at [288, 164] on button "Save & Close" at bounding box center [289, 162] width 38 height 12
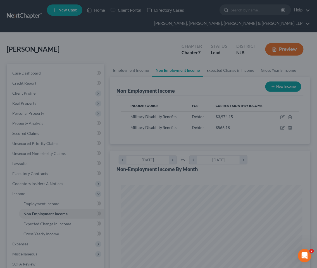
scroll to position [278969, 278868]
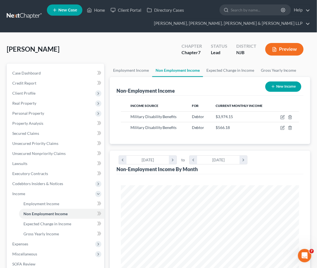
click at [132, 47] on div "[PERSON_NAME] Upgraded Chapter Chapter 7 Status [GEOGRAPHIC_DATA] [GEOGRAPHIC_D…" at bounding box center [158, 51] width 303 height 24
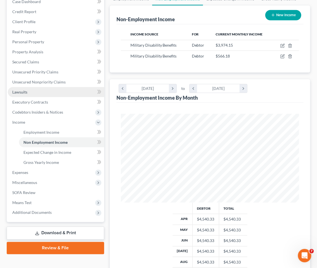
scroll to position [93, 0]
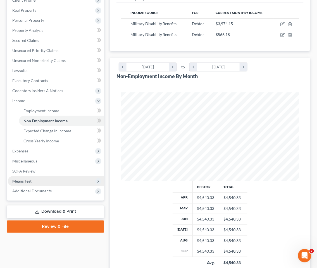
click at [29, 180] on span "Means Test" at bounding box center [21, 181] width 19 height 5
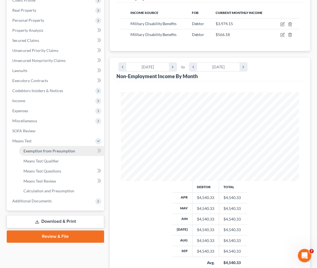
click at [41, 151] on span "Exemption from Presumption" at bounding box center [49, 150] width 52 height 5
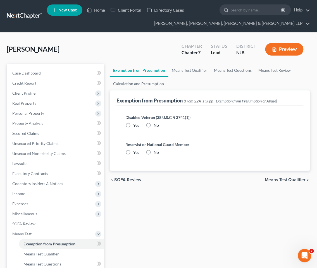
click at [133, 123] on label "Yes" at bounding box center [136, 126] width 6 height 6
click at [135, 123] on input "Yes" at bounding box center [137, 125] width 4 height 4
radio input "true"
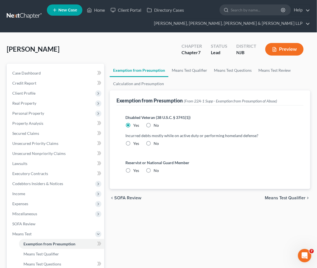
click at [133, 143] on label "Yes" at bounding box center [136, 144] width 6 height 6
click at [135, 143] on input "Yes" at bounding box center [137, 143] width 4 height 4
radio input "true"
click at [153, 171] on label "No" at bounding box center [155, 171] width 5 height 6
click at [156, 171] on input "No" at bounding box center [158, 170] width 4 height 4
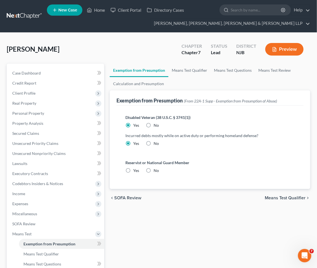
radio input "true"
click at [187, 71] on link "Means Test Qualifier" at bounding box center [189, 70] width 42 height 13
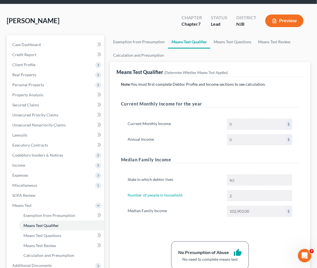
scroll to position [27, 0]
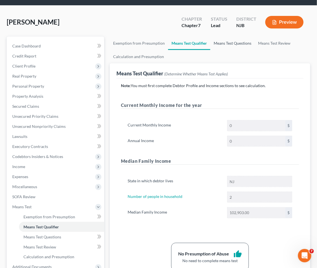
click at [234, 44] on link "Means Test Questions" at bounding box center [232, 43] width 44 height 13
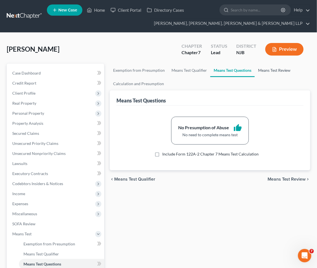
click at [267, 71] on link "Means Test Review" at bounding box center [274, 70] width 39 height 13
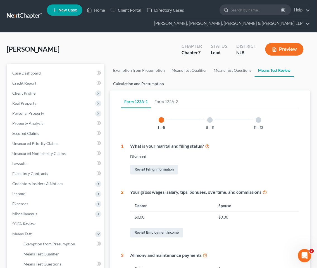
click at [150, 84] on link "Calculation and Presumption" at bounding box center [138, 83] width 57 height 13
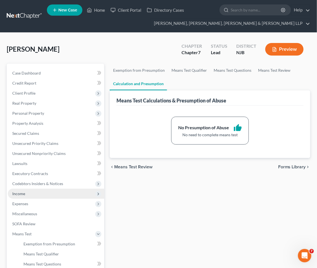
click at [21, 191] on span "Income" at bounding box center [18, 193] width 13 height 5
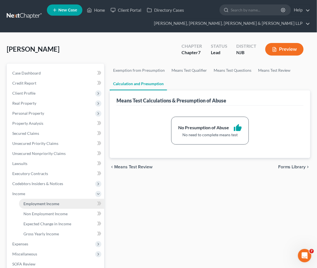
click at [31, 206] on link "Employment Income" at bounding box center [61, 204] width 85 height 10
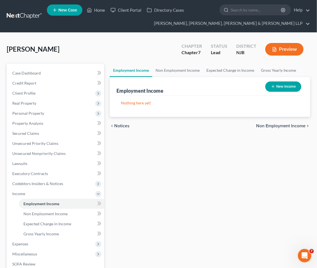
click at [120, 49] on div "[PERSON_NAME] Upgraded Chapter Chapter 7 Status [GEOGRAPHIC_DATA] [GEOGRAPHIC_D…" at bounding box center [158, 51] width 303 height 24
click at [24, 132] on span "Secured Claims" at bounding box center [25, 133] width 27 height 5
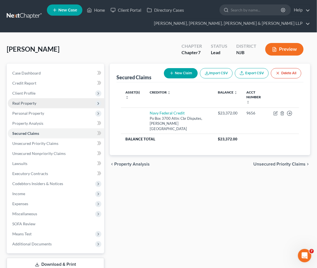
click at [24, 103] on span "Real Property" at bounding box center [24, 103] width 24 height 5
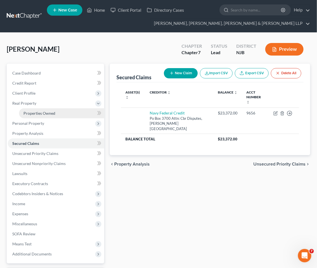
click at [32, 112] on span "Properties Owned" at bounding box center [39, 113] width 32 height 5
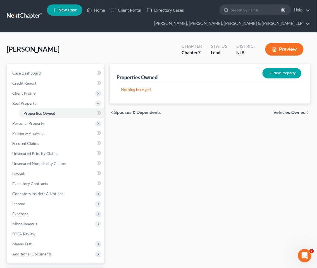
click at [277, 112] on span "Vehicles Owned" at bounding box center [289, 112] width 32 height 4
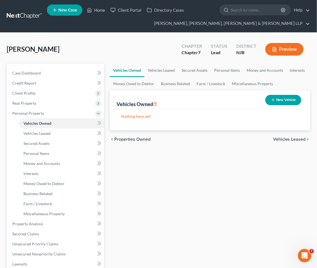
click at [281, 101] on button "New Vehicle" at bounding box center [283, 100] width 36 height 10
select select "0"
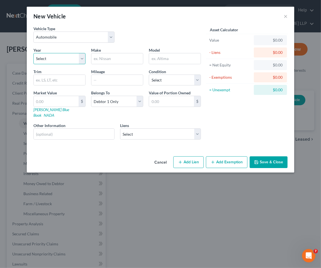
click at [61, 59] on select "Select 2026 2025 2024 2023 2022 2021 2020 2019 2018 2017 2016 2015 2014 2013 20…" at bounding box center [59, 58] width 52 height 11
select select "5"
click at [33, 53] on select "Select 2026 2025 2024 2023 2022 2021 2020 2019 2018 2017 2016 2015 2014 2013 20…" at bounding box center [59, 58] width 52 height 11
click at [105, 60] on input "text" at bounding box center [118, 58] width 52 height 11
type input "Dodge"
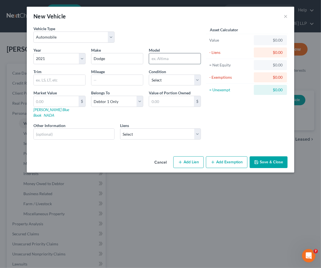
click at [168, 57] on input "text" at bounding box center [175, 58] width 52 height 11
type input "h"
type input "Challenger"
drag, startPoint x: 164, startPoint y: 80, endPoint x: 163, endPoint y: 85, distance: 4.9
click at [164, 80] on select "Select Excellent Very Good Good Fair Poor" at bounding box center [175, 80] width 52 height 11
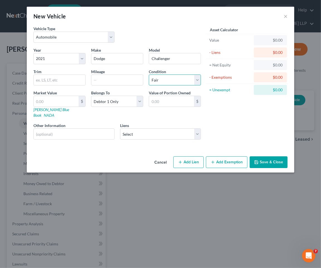
click at [149, 75] on select "Select Excellent Very Good Good Fair Poor" at bounding box center [175, 80] width 52 height 11
click at [165, 80] on select "Select Excellent Very Good Good Fair Poor" at bounding box center [175, 80] width 52 height 11
select select "2"
click at [149, 75] on select "Select Excellent Very Good Good Fair Poor" at bounding box center [175, 80] width 52 height 11
drag, startPoint x: 149, startPoint y: 129, endPoint x: 148, endPoint y: 134, distance: 4.6
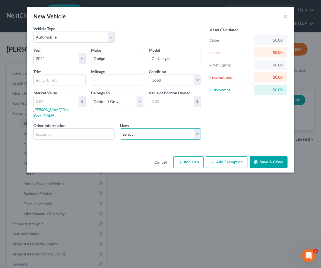
click at [149, 129] on select "Select Navy Federal Credit - $23,372.00" at bounding box center [160, 133] width 81 height 11
select select "48"
select select "0"
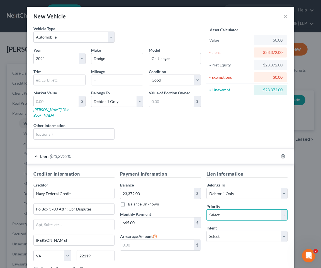
click at [229, 213] on select "Select 1st 2nd 3rd 4th 5th 6th 7th 8th 9th 10th 11th 12th 13th 14th 15th 16th 1…" at bounding box center [247, 214] width 81 height 11
select select "0"
click at [207, 209] on select "Select 1st 2nd 3rd 4th 5th 6th 7th 8th 9th 10th 11th 12th 13th 14th 15th 16th 1…" at bounding box center [247, 214] width 81 height 11
drag, startPoint x: 226, startPoint y: 231, endPoint x: 225, endPoint y: 227, distance: 4.3
click at [226, 231] on select "Select Surrender Redeem Reaffirm Avoid Other" at bounding box center [247, 236] width 81 height 11
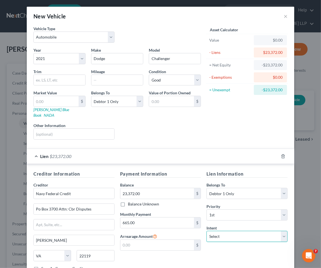
select select "2"
click at [207, 231] on select "Select Surrender Redeem Reaffirm Avoid Other" at bounding box center [247, 236] width 81 height 11
click at [224, 253] on div "Lien Information Belongs To * Select Debtor 1 Only Debtor 2 Only Debtor 1 And D…" at bounding box center [247, 223] width 87 height 105
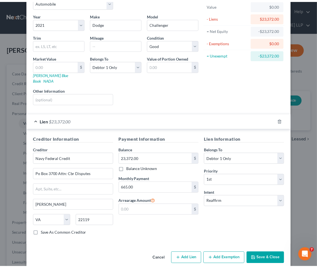
scroll to position [38, 0]
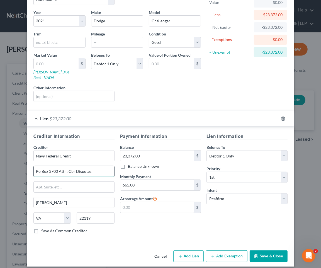
drag, startPoint x: 95, startPoint y: 165, endPoint x: 57, endPoint y: 166, distance: 38.8
click at [57, 166] on input "Po Box 3700 Attn: Cbr Disputes" at bounding box center [74, 171] width 81 height 11
click at [62, 182] on input "text" at bounding box center [74, 187] width 81 height 11
paste input "Attn: Cbr Disputes"
type input "Attn: Cbr Disputes"
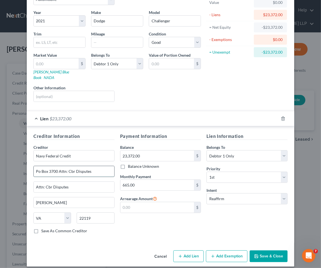
drag, startPoint x: 90, startPoint y: 166, endPoint x: 56, endPoint y: 166, distance: 33.5
click at [56, 166] on input "Po Box 3700 Attn: Cbr Disputes" at bounding box center [74, 171] width 81 height 11
type input "Po Box 3700"
click at [171, 232] on div "Payment Information Balance 23,372.00 $ Balance Unknown Balance Undetermined 23…" at bounding box center [160, 185] width 87 height 105
click at [271, 251] on button "Save & Close" at bounding box center [269, 256] width 38 height 12
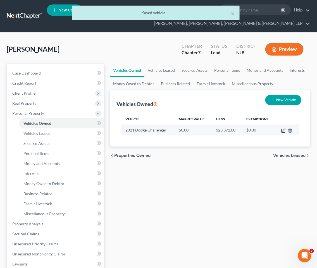
click at [282, 129] on icon "button" at bounding box center [283, 130] width 4 height 4
select select "0"
select select "5"
select select "2"
select select "0"
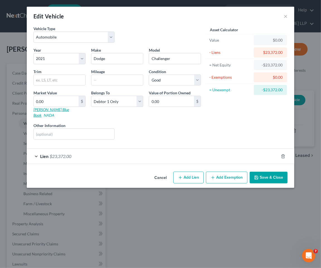
click at [46, 108] on link "[PERSON_NAME] Blue Book" at bounding box center [51, 112] width 36 height 10
click at [55, 105] on input "0.00" at bounding box center [56, 101] width 45 height 11
type input "2"
type input "2.00"
type input "20"
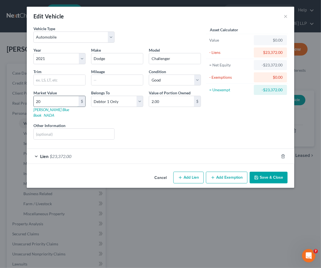
type input "20.00"
type input "204"
type input "204.00"
type input "2041"
type input "2,041.00"
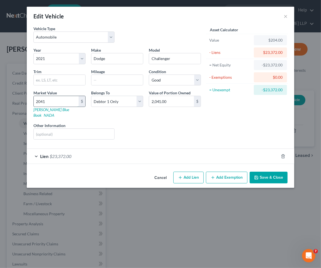
type input "20416"
type input "20,416.00"
type input "20,416"
click at [134, 123] on div "Liens Select" at bounding box center [160, 131] width 87 height 17
click at [265, 172] on button "Save & Close" at bounding box center [269, 178] width 38 height 12
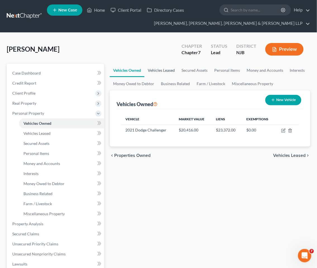
click at [153, 68] on link "Vehicles Leased" at bounding box center [161, 70] width 34 height 13
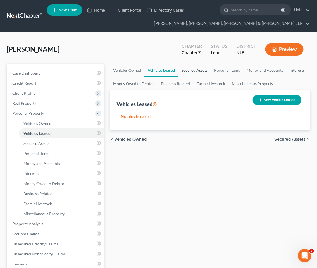
click at [191, 68] on link "Secured Assets" at bounding box center [194, 70] width 33 height 13
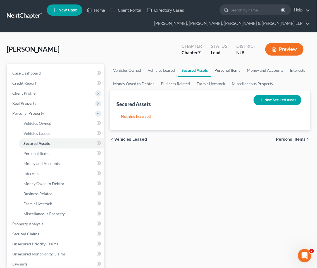
click at [230, 70] on link "Personal Items" at bounding box center [227, 70] width 32 height 13
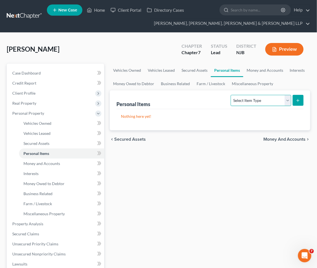
click at [264, 99] on select "Select Item Type Clothing Collectibles Of Value Electronics Firearms Household …" at bounding box center [261, 100] width 60 height 11
select select "clothing"
click at [231, 95] on select "Select Item Type Clothing Collectibles Of Value Electronics Firearms Household …" at bounding box center [261, 100] width 60 height 11
click at [299, 99] on icon "submit" at bounding box center [298, 100] width 4 height 4
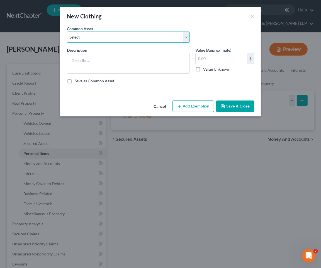
drag, startPoint x: 115, startPoint y: 40, endPoint x: 112, endPoint y: 42, distance: 4.3
click at [115, 40] on select "Select Clothes, Shoes & Accessories" at bounding box center [128, 37] width 123 height 11
select select "0"
click at [67, 32] on select "Select Clothes, Shoes & Accessories" at bounding box center [128, 37] width 123 height 11
type textarea "Clothes, Shoes & Accessories"
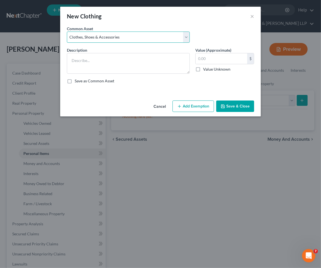
type input "300.00"
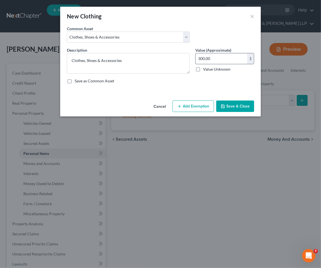
click at [221, 59] on input "300.00" at bounding box center [222, 58] width 52 height 11
click at [201, 104] on button "Add Exemption" at bounding box center [194, 106] width 42 height 12
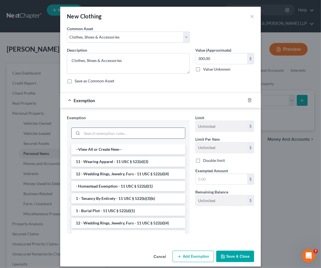
click at [119, 132] on input "search" at bounding box center [133, 133] width 103 height 11
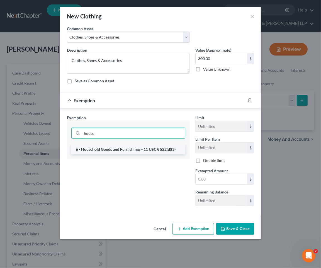
type input "house"
click at [108, 150] on li "6 - Household Goods and Furnishings - 11 USC § 522(d)(3)" at bounding box center [128, 149] width 114 height 10
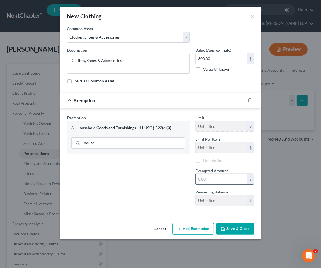
click at [214, 179] on input "text" at bounding box center [222, 179] width 52 height 11
type input "300"
click at [165, 180] on div "Exemption Set must be selected for CA. Exemption * 6 - Household Goods and Furn…" at bounding box center [128, 163] width 129 height 96
click at [236, 229] on button "Save & Close" at bounding box center [236, 229] width 38 height 12
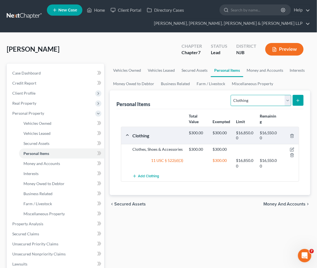
drag, startPoint x: 259, startPoint y: 102, endPoint x: 258, endPoint y: 105, distance: 3.6
click at [259, 102] on select "Select Item Type Clothing Collectibles Of Value Electronics Firearms Household …" at bounding box center [261, 100] width 60 height 11
select select "electronics"
click at [231, 95] on select "Select Item Type Clothing Collectibles Of Value Electronics Firearms Household …" at bounding box center [261, 100] width 60 height 11
click at [300, 100] on button "submit" at bounding box center [297, 100] width 11 height 11
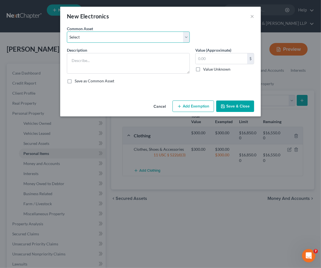
click at [100, 34] on select "Select Cellphone, TVs Electronic Appliances" at bounding box center [128, 37] width 123 height 11
select select "1"
click at [67, 32] on select "Select Cellphone, TVs Electronic Appliances" at bounding box center [128, 37] width 123 height 11
type textarea "Electronic Appliances"
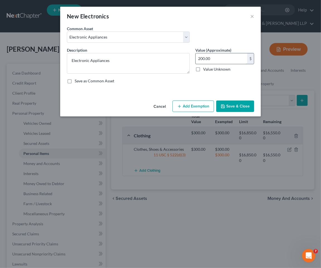
click at [220, 55] on input "200.00" at bounding box center [222, 58] width 52 height 11
type input "1,700"
click at [199, 105] on button "Add Exemption" at bounding box center [194, 106] width 42 height 12
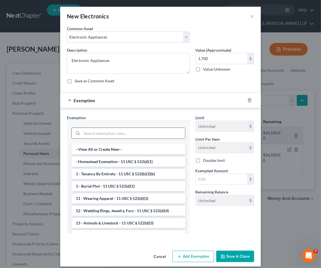
click at [110, 132] on input "search" at bounding box center [133, 133] width 103 height 11
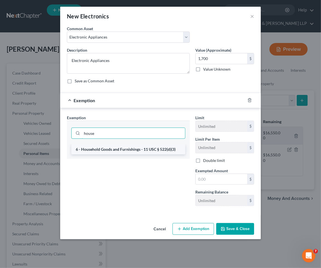
type input "house"
click at [117, 149] on li "6 - Household Goods and Furnishings - 11 USC § 522(d)(3)" at bounding box center [128, 149] width 114 height 10
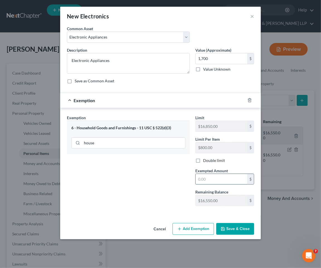
click at [222, 178] on input "text" at bounding box center [222, 179] width 52 height 11
type input "1,700"
click at [233, 228] on button "Save & Close" at bounding box center [236, 229] width 38 height 12
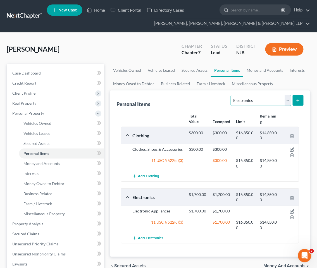
click at [253, 99] on select "Select Item Type Clothing Collectibles Of Value Electronics Firearms Household …" at bounding box center [261, 100] width 60 height 11
select select "household_goods"
click at [231, 95] on select "Select Item Type Clothing Collectibles Of Value Electronics Firearms Household …" at bounding box center [261, 100] width 60 height 11
click at [298, 102] on line "submit" at bounding box center [298, 100] width 0 height 3
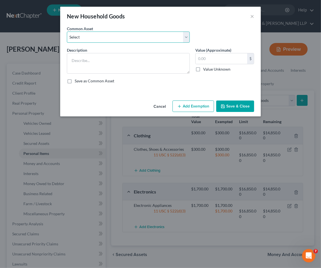
drag, startPoint x: 122, startPoint y: 37, endPoint x: 119, endPoint y: 42, distance: 5.7
click at [122, 37] on select "Select Household items" at bounding box center [128, 37] width 123 height 11
select select "0"
click at [67, 32] on select "Select Household items" at bounding box center [128, 37] width 123 height 11
type textarea "Household items"
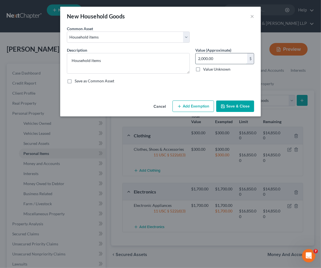
click at [222, 58] on input "2,000.00" at bounding box center [222, 58] width 52 height 11
type input "500"
click at [202, 105] on button "Add Exemption" at bounding box center [194, 106] width 42 height 12
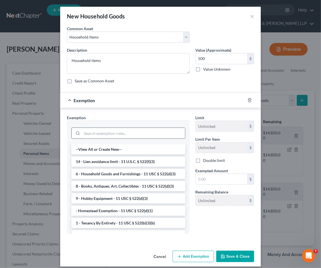
click at [113, 132] on input "search" at bounding box center [133, 133] width 103 height 11
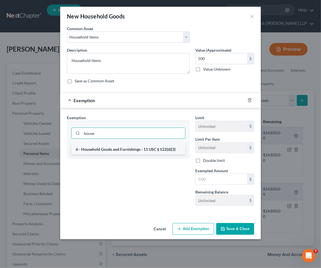
type input "house"
click at [111, 151] on li "6 - Household Goods and Furnishings - 11 USC § 522(d)(3)" at bounding box center [128, 149] width 114 height 10
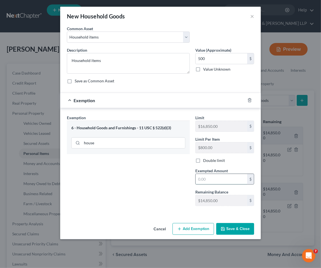
click at [219, 179] on input "text" at bounding box center [222, 179] width 52 height 11
type input "500"
drag, startPoint x: 161, startPoint y: 181, endPoint x: 247, endPoint y: 239, distance: 104.0
click at [161, 181] on div "Exemption Set must be selected for CA. Exemption * 6 - Household Goods and Furn…" at bounding box center [128, 163] width 129 height 96
click at [243, 231] on button "Save & Close" at bounding box center [236, 229] width 38 height 12
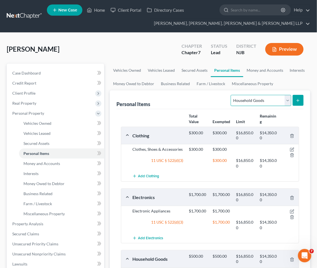
click at [252, 99] on select "Select Item Type Clothing Collectibles Of Value Electronics Firearms Household …" at bounding box center [261, 100] width 60 height 11
select select "jewelry"
click at [231, 95] on select "Select Item Type Clothing Collectibles Of Value Electronics Firearms Household …" at bounding box center [261, 100] width 60 height 11
click at [298, 101] on line "submit" at bounding box center [298, 100] width 0 height 3
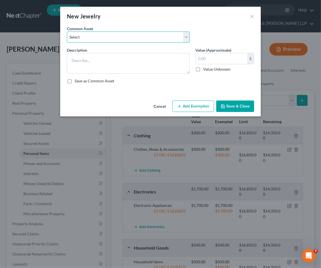
click at [114, 35] on select "Select Jewelry" at bounding box center [128, 37] width 123 height 11
select select "0"
click at [67, 32] on select "Select Jewelry" at bounding box center [128, 37] width 123 height 11
type textarea "Jewelry"
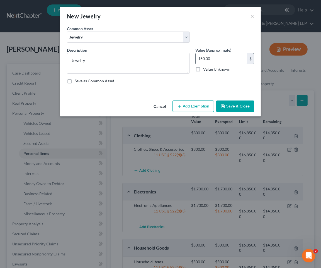
click at [225, 59] on input "150.00" at bounding box center [222, 58] width 52 height 11
type input "300"
drag, startPoint x: 182, startPoint y: 108, endPoint x: 152, endPoint y: 132, distance: 37.9
click at [182, 108] on icon "button" at bounding box center [179, 106] width 4 height 4
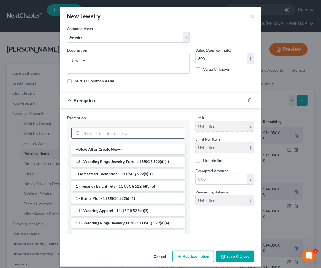
click at [147, 128] on input "search" at bounding box center [133, 133] width 103 height 11
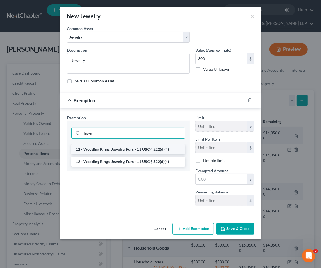
type input "jewe"
click at [147, 149] on li "12 - Wedding Rings, Jewelry, Furs - 11 USC § 522(d)(4)" at bounding box center [128, 149] width 114 height 10
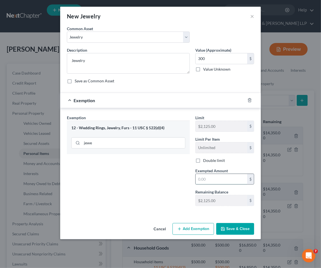
click at [213, 180] on input "text" at bounding box center [222, 179] width 52 height 11
type input "300"
drag, startPoint x: 145, startPoint y: 179, endPoint x: 233, endPoint y: 227, distance: 100.4
click at [145, 179] on div "Exemption Set must be selected for CA. Exemption * 12 - Wedding Rings, Jewelry,…" at bounding box center [128, 163] width 129 height 96
click at [234, 227] on button "Save & Close" at bounding box center [236, 229] width 38 height 12
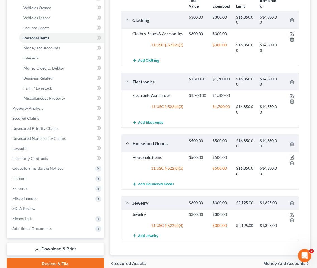
scroll to position [124, 0]
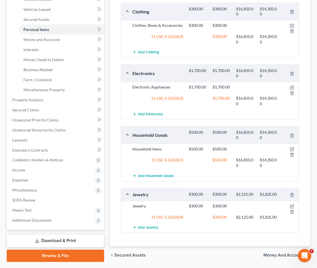
click at [282, 255] on span "Money and Accounts" at bounding box center [284, 255] width 42 height 4
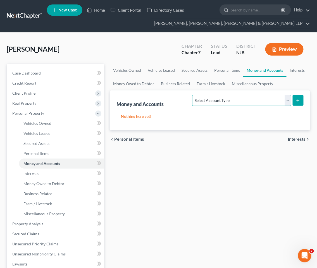
drag, startPoint x: 232, startPoint y: 101, endPoint x: 231, endPoint y: 105, distance: 4.0
click at [232, 101] on select "Select Account Type Brokerage Cash on Hand Certificates of Deposit Checking Acc…" at bounding box center [241, 100] width 99 height 11
select select "cash_on_hand"
click at [193, 95] on select "Select Account Type Brokerage Cash on Hand Certificates of Deposit Checking Acc…" at bounding box center [241, 100] width 99 height 11
click at [300, 101] on icon "submit" at bounding box center [298, 100] width 4 height 4
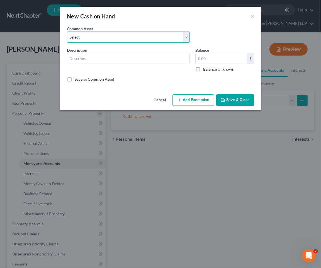
drag, startPoint x: 88, startPoint y: 37, endPoint x: 87, endPoint y: 42, distance: 4.5
click at [88, 37] on select "Select Cash on hand Cash on hand" at bounding box center [128, 37] width 123 height 11
select select "0"
click at [67, 32] on select "Select Cash on hand Cash on hand" at bounding box center [128, 37] width 123 height 11
type input "Cash on hand"
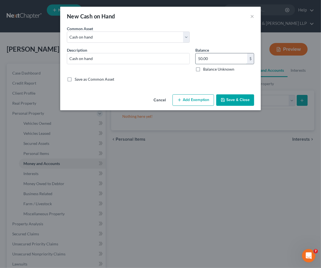
click at [225, 56] on input "50.00" at bounding box center [222, 58] width 52 height 11
type input "80.00"
click at [184, 101] on button "Add Exemption" at bounding box center [194, 100] width 42 height 12
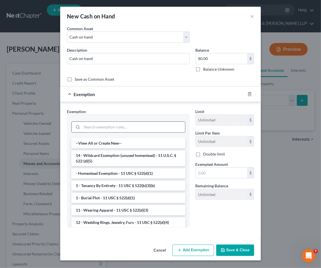
click at [127, 123] on input "search" at bounding box center [133, 127] width 103 height 11
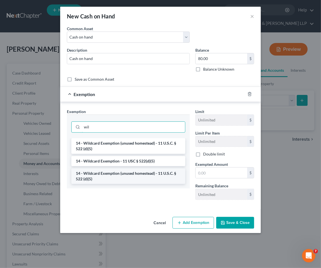
type input "wil"
click at [129, 177] on li "14 - Wildcard Exemption (unused homestead) - 11 U.S.C. § 522 (d)(5)" at bounding box center [128, 176] width 114 height 16
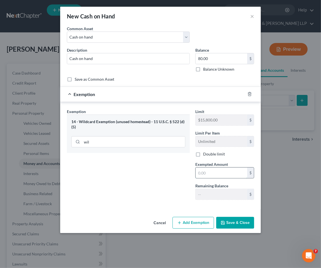
click at [218, 177] on input "text" at bounding box center [222, 172] width 52 height 11
type input "80.00"
click at [150, 178] on div "Exemption Set must be selected for CA. Exemption * 14 - Wildcard Exemption (unu…" at bounding box center [128, 157] width 129 height 96
click at [245, 224] on button "Save & Close" at bounding box center [236, 223] width 38 height 12
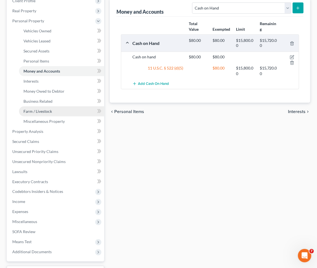
scroll to position [93, 0]
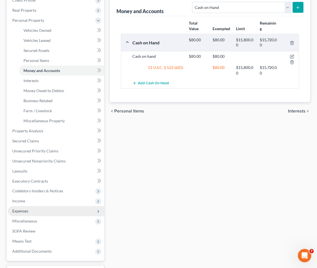
drag, startPoint x: 26, startPoint y: 200, endPoint x: 27, endPoint y: 207, distance: 6.7
click at [26, 200] on span "Income" at bounding box center [56, 201] width 96 height 10
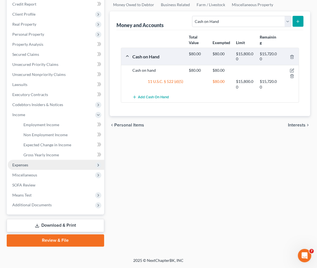
scroll to position [78, 0]
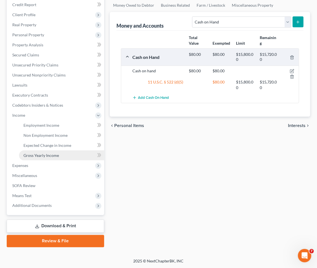
click at [45, 155] on span "Gross Yearly Income" at bounding box center [40, 155] width 35 height 5
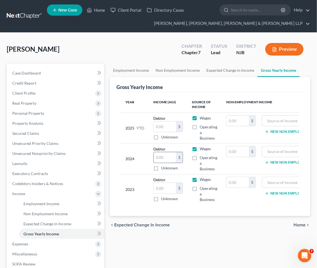
click at [162, 160] on input "text" at bounding box center [164, 157] width 22 height 11
paste input "Attn: Cbr Disputes"
drag, startPoint x: 164, startPoint y: 157, endPoint x: 145, endPoint y: 156, distance: 18.2
click at [145, 156] on tr "2024 Debtor $ Unknown Balance Undetermined 0 $ Unknown Wages Operating a Busine…" at bounding box center [226, 158] width 210 height 31
paste input "Attn: Cbr Disputes"
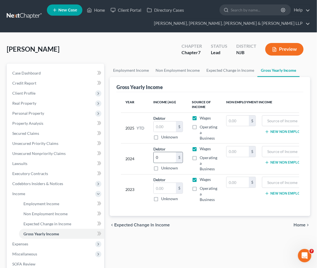
drag, startPoint x: 164, startPoint y: 157, endPoint x: 154, endPoint y: 157, distance: 9.2
click at [154, 157] on input "0" at bounding box center [164, 157] width 22 height 11
click at [161, 157] on input "0" at bounding box center [164, 157] width 22 height 11
drag, startPoint x: 162, startPoint y: 157, endPoint x: 155, endPoint y: 155, distance: 7.9
click at [155, 155] on input "0" at bounding box center [164, 157] width 22 height 11
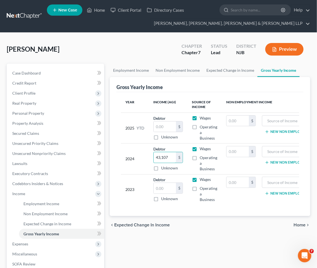
type input "43,107"
click at [165, 189] on input "text" at bounding box center [164, 188] width 22 height 11
click at [165, 189] on input "42" at bounding box center [164, 188] width 22 height 11
type input "42,190"
click at [200, 117] on label "Wages" at bounding box center [205, 118] width 11 height 6
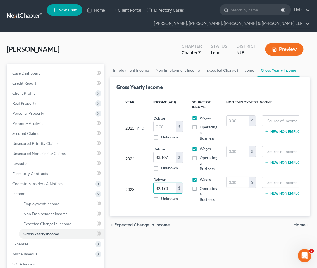
click at [202, 117] on input "Wages" at bounding box center [204, 117] width 4 height 4
checkbox input "false"
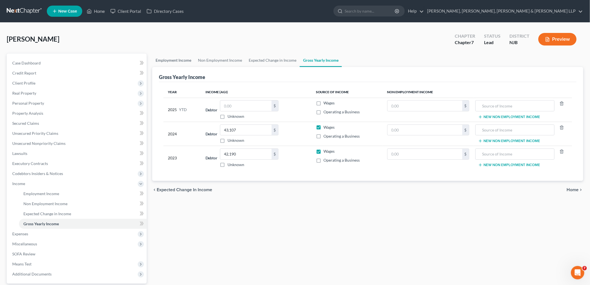
click at [173, 60] on link "Employment Income" at bounding box center [173, 60] width 42 height 13
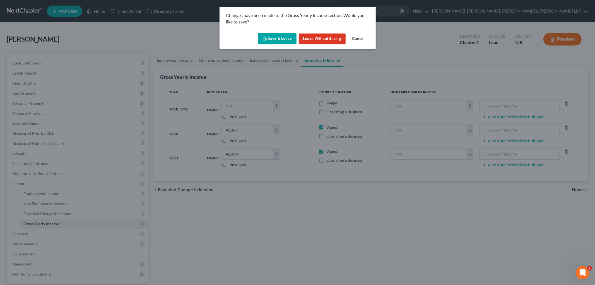
click at [272, 40] on button "Save & Leave" at bounding box center [277, 39] width 39 height 12
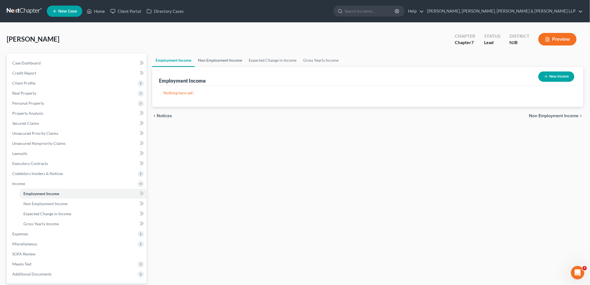
click at [228, 59] on link "Non Employment Income" at bounding box center [220, 60] width 51 height 13
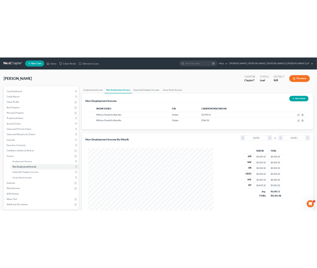
scroll to position [117, 245]
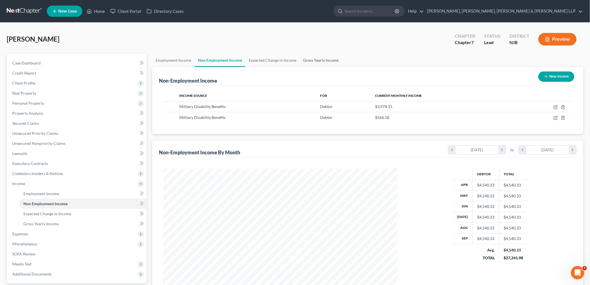
drag, startPoint x: 319, startPoint y: 60, endPoint x: 269, endPoint y: 145, distance: 98.0
click at [316, 60] on link "Gross Yearly Income" at bounding box center [321, 60] width 42 height 13
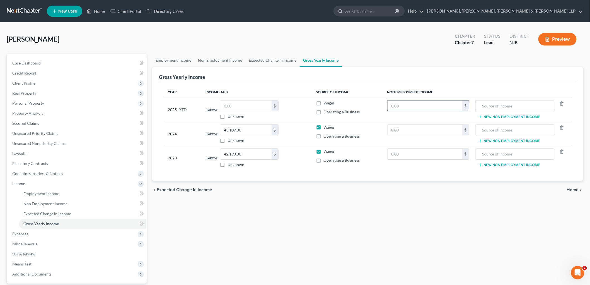
click at [316, 103] on input "text" at bounding box center [425, 105] width 75 height 11
type input "45,413.30"
click at [316, 101] on input "text" at bounding box center [515, 105] width 73 height 11
type input "Disability Benefits"
click at [180, 59] on link "Employment Income" at bounding box center [173, 60] width 42 height 13
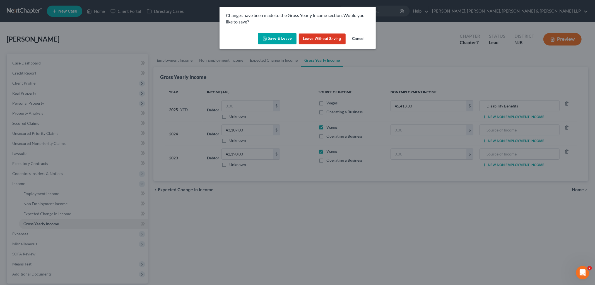
click at [269, 40] on button "Save & Leave" at bounding box center [277, 39] width 39 height 12
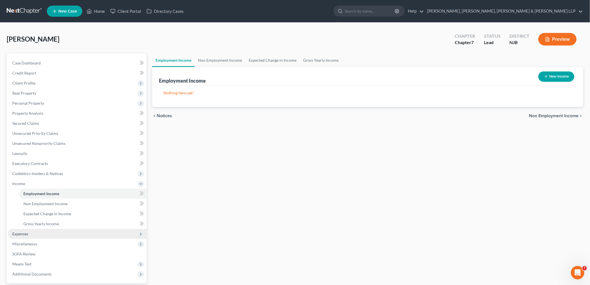
click at [31, 232] on span "Expenses" at bounding box center [77, 234] width 139 height 10
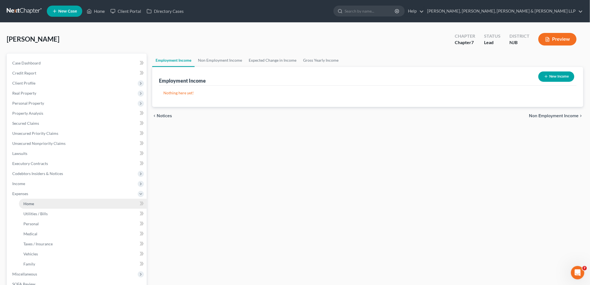
click at [31, 200] on link "Home" at bounding box center [83, 204] width 128 height 10
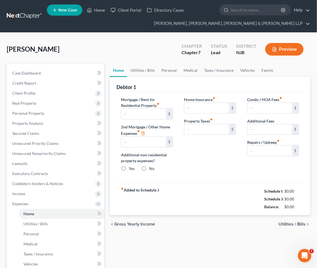
type input "0.00"
radio input "true"
type input "0.00"
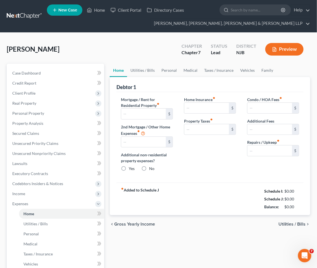
type input "0.00"
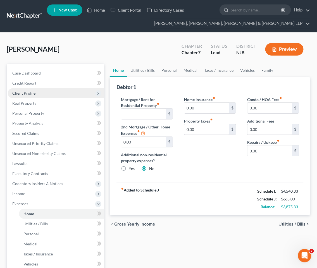
click at [22, 92] on span "Client Profile" at bounding box center [23, 93] width 23 height 5
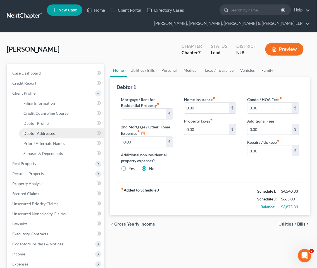
click at [45, 132] on span "Debtor Addresses" at bounding box center [38, 133] width 31 height 5
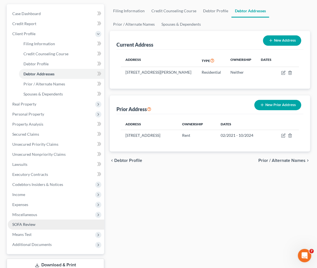
scroll to position [62, 0]
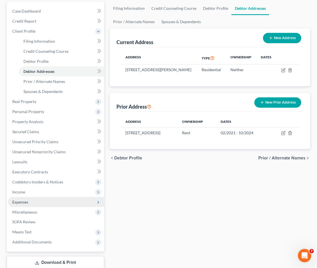
click at [26, 201] on span "Expenses" at bounding box center [20, 202] width 16 height 5
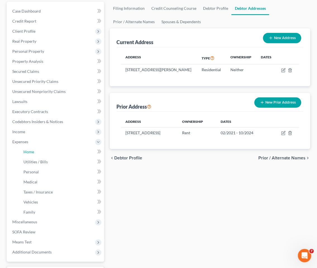
drag, startPoint x: 31, startPoint y: 152, endPoint x: 2, endPoint y: 172, distance: 35.5
click at [31, 151] on span "Home" at bounding box center [28, 151] width 11 height 5
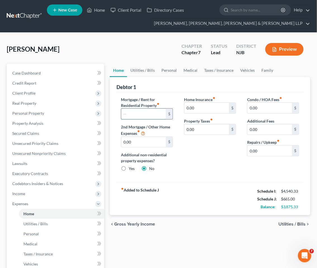
click at [143, 111] on input "text" at bounding box center [143, 114] width 45 height 11
type input "1,700"
click at [143, 69] on link "Utilities / Bills" at bounding box center [142, 70] width 31 height 13
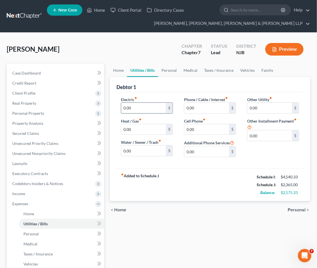
click at [148, 107] on input "0.00" at bounding box center [143, 108] width 45 height 11
type input "150"
click at [197, 107] on input "0.00" at bounding box center [206, 108] width 45 height 11
type input "200"
drag, startPoint x: 245, startPoint y: 68, endPoint x: 220, endPoint y: 99, distance: 40.1
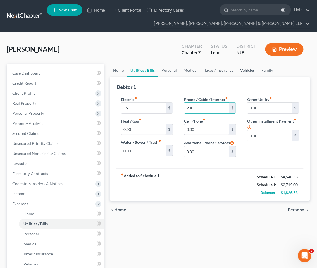
click at [245, 68] on link "Vehicles" at bounding box center [247, 70] width 21 height 13
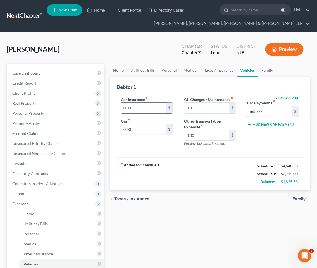
click at [146, 106] on input "0.00" at bounding box center [143, 108] width 45 height 11
type input "200"
click at [126, 140] on div "Car Insurance fiber_manual_record 200 $ Gas fiber_manual_record 0.00 $" at bounding box center [146, 124] width 63 height 54
click at [136, 132] on input "0.00" at bounding box center [143, 129] width 45 height 11
click at [119, 69] on link "Home" at bounding box center [118, 70] width 17 height 13
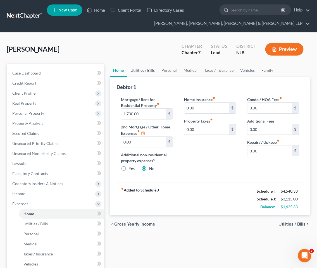
click at [137, 70] on link "Utilities / Bills" at bounding box center [142, 70] width 31 height 13
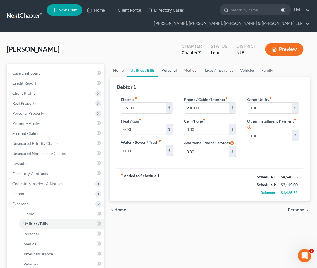
click at [168, 73] on link "Personal" at bounding box center [169, 70] width 22 height 13
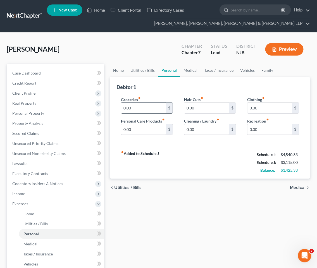
click at [146, 108] on input "0.00" at bounding box center [143, 108] width 45 height 11
click at [141, 128] on input "0.00" at bounding box center [143, 129] width 45 height 11
drag, startPoint x: 193, startPoint y: 69, endPoint x: 140, endPoint y: 119, distance: 73.5
click at [193, 69] on link "Medical" at bounding box center [190, 70] width 21 height 13
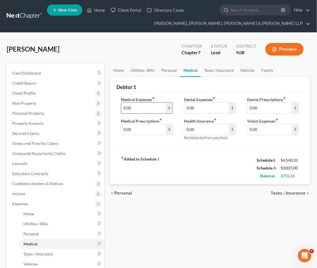
click at [140, 109] on input "0.00" at bounding box center [143, 108] width 45 height 11
click at [263, 69] on link "Family" at bounding box center [267, 70] width 18 height 13
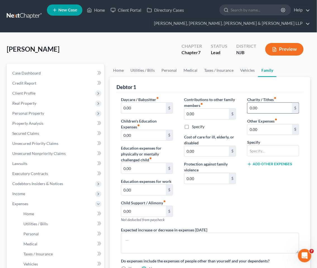
click at [261, 108] on input "0.00" at bounding box center [269, 108] width 45 height 11
click at [138, 71] on link "Utilities / Bills" at bounding box center [142, 70] width 31 height 13
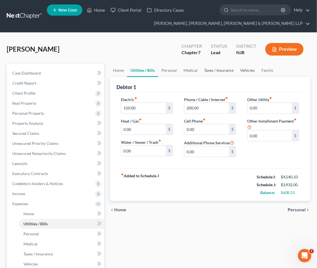
drag, startPoint x: 208, startPoint y: 70, endPoint x: 239, endPoint y: 69, distance: 31.3
click at [208, 70] on link "Taxes / Insurance" at bounding box center [219, 70] width 36 height 13
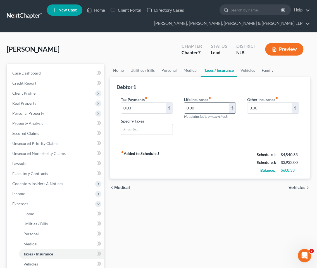
click at [205, 108] on input "0.00" at bounding box center [206, 108] width 45 height 11
click at [117, 70] on link "Home" at bounding box center [118, 70] width 17 height 13
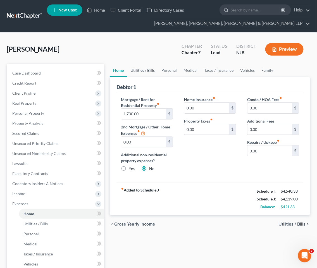
click at [139, 71] on link "Utilities / Bills" at bounding box center [142, 70] width 31 height 13
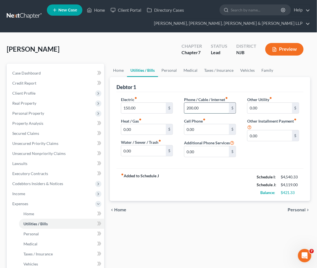
click at [203, 108] on input "200.00" at bounding box center [206, 108] width 45 height 11
drag, startPoint x: 169, startPoint y: 69, endPoint x: 180, endPoint y: 87, distance: 20.8
click at [169, 69] on link "Personal" at bounding box center [169, 70] width 22 height 13
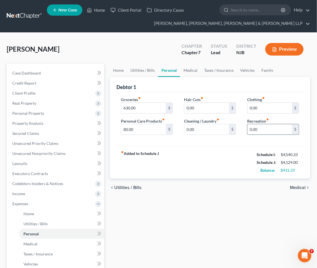
click at [273, 129] on input "0.00" at bounding box center [269, 129] width 45 height 11
click at [269, 106] on input "0.00" at bounding box center [269, 108] width 45 height 11
click at [147, 132] on input "80.00" at bounding box center [143, 129] width 45 height 11
drag, startPoint x: 186, startPoint y: 69, endPoint x: 140, endPoint y: 103, distance: 58.3
click at [186, 69] on link "Medical" at bounding box center [190, 70] width 21 height 13
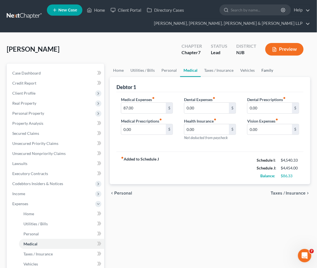
click at [266, 71] on link "Family" at bounding box center [267, 70] width 18 height 13
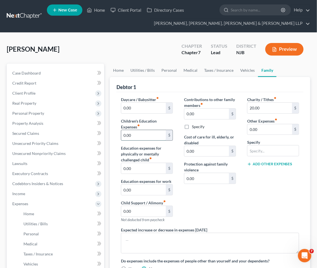
click at [152, 136] on input "0.00" at bounding box center [143, 135] width 45 height 11
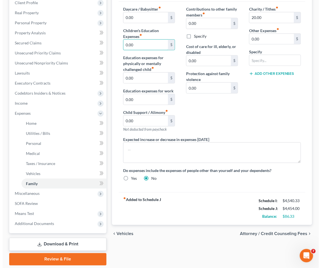
scroll to position [93, 0]
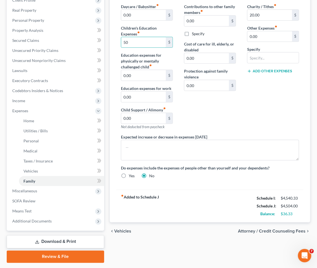
click at [221, 123] on div "Contributions to other family members fiber_manual_record 0.00 $ Specify Cost o…" at bounding box center [209, 69] width 63 height 130
click at [138, 37] on input "50" at bounding box center [143, 42] width 45 height 11
drag, startPoint x: 215, startPoint y: 108, endPoint x: 4, endPoint y: 167, distance: 219.1
click at [215, 108] on div "Contributions to other family members fiber_manual_record 0.00 $ Specify Cost o…" at bounding box center [209, 69] width 63 height 130
click at [256, 232] on span "Attorney / Credit Counseling Fees" at bounding box center [272, 231] width 68 height 4
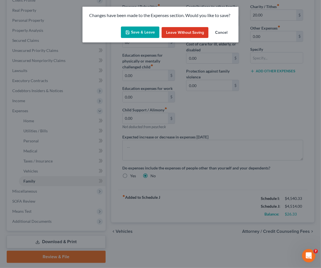
click at [136, 32] on button "Save & Leave" at bounding box center [140, 33] width 39 height 12
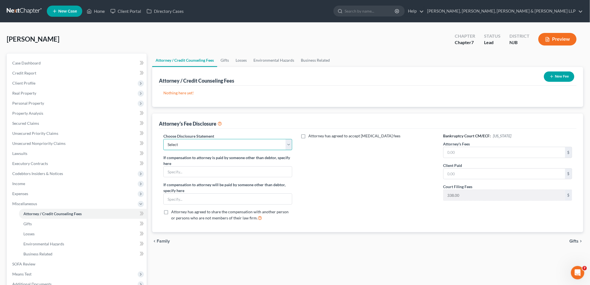
click at [247, 144] on select "Select Chapter 13 Disclosure Statement Chapter 7 Disclosure Statement" at bounding box center [228, 144] width 129 height 11
click at [164, 139] on select "Select Chapter 13 Disclosure Statement Chapter 7 Disclosure Statement" at bounding box center [228, 144] width 129 height 11
click at [309, 138] on label "Attorney has agreed to accept [MEDICAL_DATA] fees" at bounding box center [355, 136] width 92 height 6
click at [311, 137] on input "Attorney has agreed to accept [MEDICAL_DATA] fees" at bounding box center [313, 135] width 4 height 4
click at [309, 136] on label "Attorney has agreed to accept [MEDICAL_DATA] fees" at bounding box center [355, 136] width 92 height 6
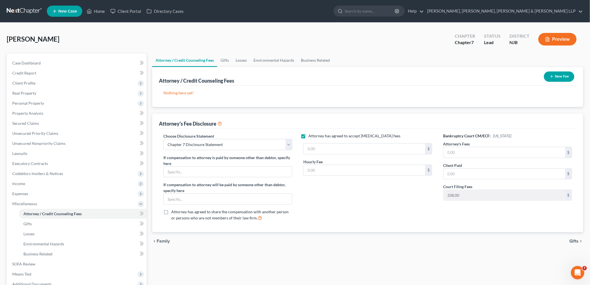
click at [311, 136] on input "Attorney has agreed to accept [MEDICAL_DATA] fees" at bounding box center [313, 135] width 4 height 4
click at [316, 174] on input "text" at bounding box center [505, 174] width 122 height 11
paste input "$2,838.00"
click at [316, 153] on input "text" at bounding box center [505, 152] width 122 height 11
paste input "$2,838.00"
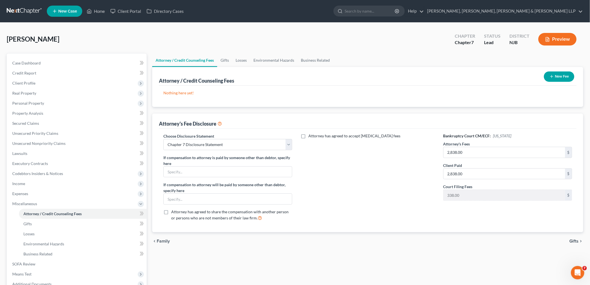
click at [316, 75] on button "New Fee" at bounding box center [559, 76] width 30 height 10
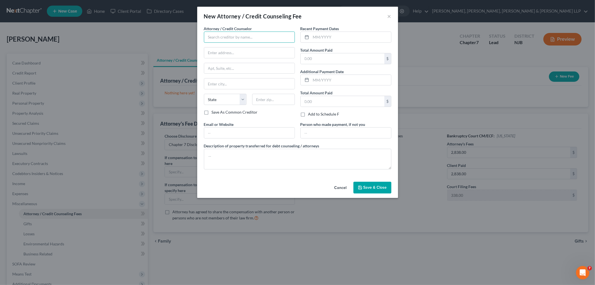
click at [226, 39] on input "text" at bounding box center [249, 37] width 91 height 11
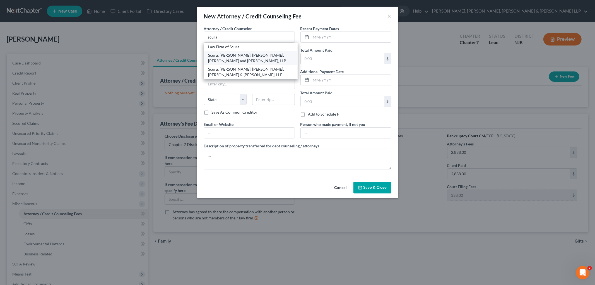
click at [224, 58] on div "Scura, [PERSON_NAME], [PERSON_NAME], [PERSON_NAME] and [PERSON_NAME], LLP" at bounding box center [250, 57] width 85 height 11
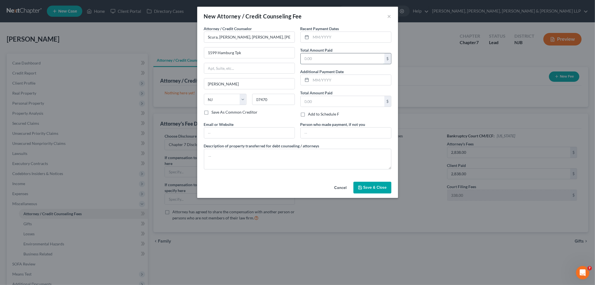
click at [316, 57] on input "text" at bounding box center [343, 58] width 84 height 11
paste input "$2,838.00"
click at [316, 34] on input "text" at bounding box center [351, 37] width 80 height 11
click at [254, 128] on input "text" at bounding box center [249, 133] width 90 height 11
drag, startPoint x: 320, startPoint y: 135, endPoint x: 330, endPoint y: 146, distance: 15.2
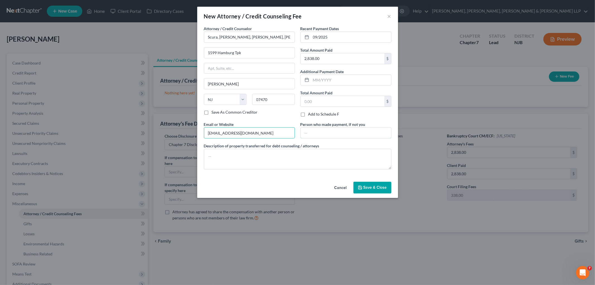
click at [316, 135] on input "text" at bounding box center [346, 133] width 90 height 11
click at [277, 160] on textarea at bounding box center [298, 159] width 188 height 21
click at [316, 189] on span "Save & Close" at bounding box center [375, 187] width 23 height 5
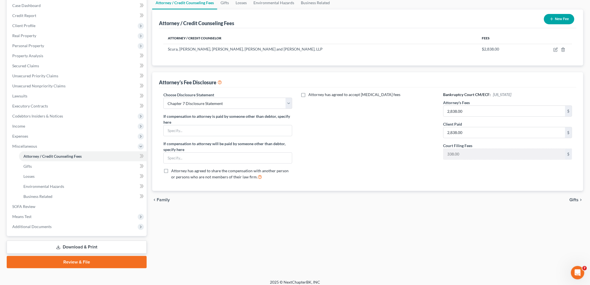
scroll to position [61, 0]
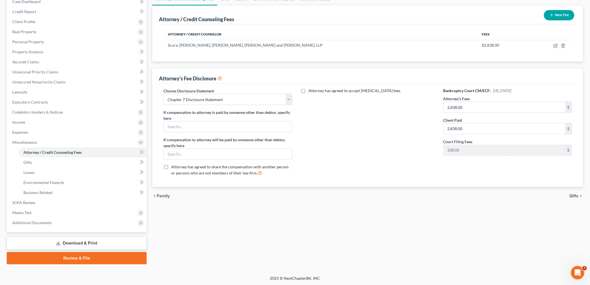
click at [316, 196] on span "Gifts" at bounding box center [574, 196] width 9 height 4
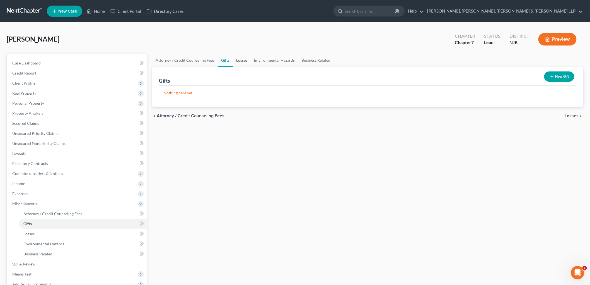
click at [242, 59] on link "Losses" at bounding box center [242, 60] width 18 height 13
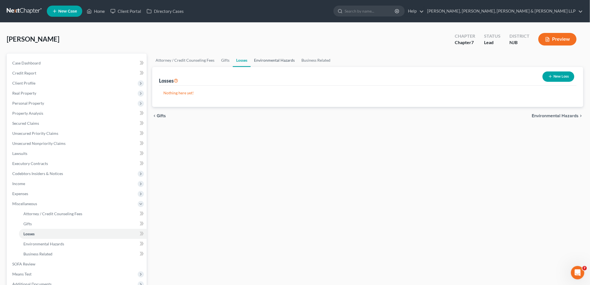
click at [278, 61] on link "Environmental Hazards" at bounding box center [274, 60] width 47 height 13
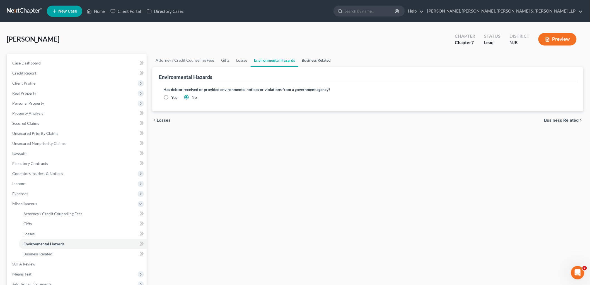
click at [308, 61] on link "Business Related" at bounding box center [317, 60] width 36 height 13
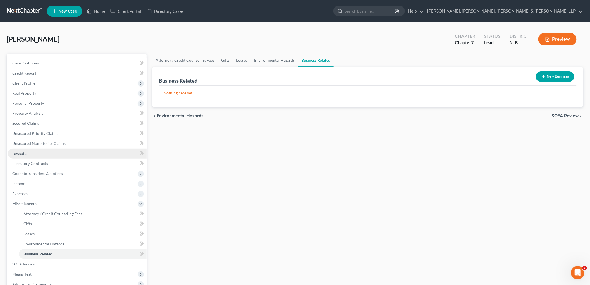
click at [22, 155] on span "Lawsuits" at bounding box center [19, 153] width 15 height 5
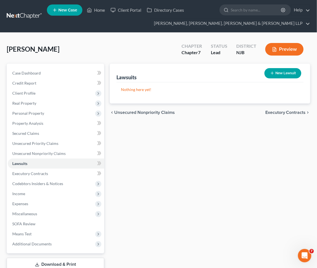
click at [278, 73] on button "New Lawsuit" at bounding box center [282, 73] width 37 height 10
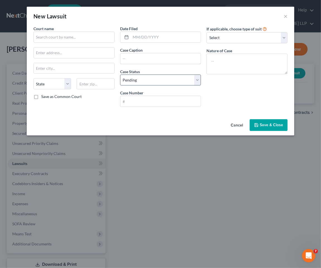
drag, startPoint x: 140, startPoint y: 57, endPoint x: 148, endPoint y: 82, distance: 26.1
click at [140, 57] on input "text" at bounding box center [161, 58] width 81 height 11
paste input "HUDDC015122-25"
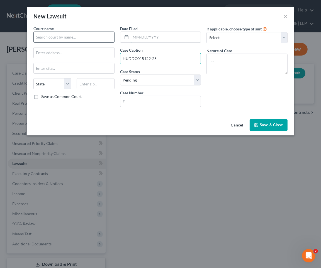
drag, startPoint x: 147, startPoint y: 35, endPoint x: 75, endPoint y: 33, distance: 72.6
click at [147, 35] on input "text" at bounding box center [166, 37] width 70 height 11
paste input "[DATE]"
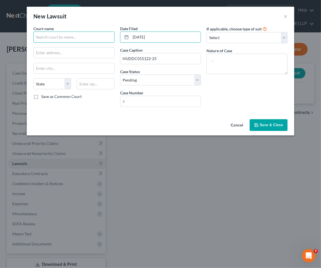
click at [74, 35] on input "text" at bounding box center [73, 37] width 81 height 11
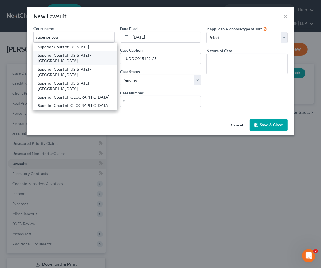
click at [85, 57] on div "Superior Court of [US_STATE] - [GEOGRAPHIC_DATA]" at bounding box center [75, 57] width 75 height 11
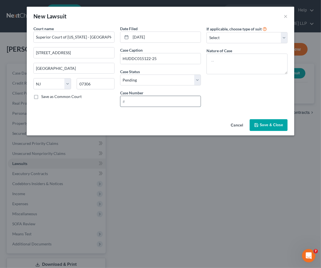
drag, startPoint x: 140, startPoint y: 99, endPoint x: 150, endPoint y: 107, distance: 13.1
click at [140, 99] on input "text" at bounding box center [161, 101] width 81 height 11
paste input "HUDDC015122-25"
drag, startPoint x: 167, startPoint y: 55, endPoint x: 115, endPoint y: 59, distance: 52.1
click at [115, 59] on div "Court name * Superior Court of [US_STATE] - [GEOGRAPHIC_DATA] [GEOGRAPHIC_DATA]…" at bounding box center [161, 69] width 260 height 86
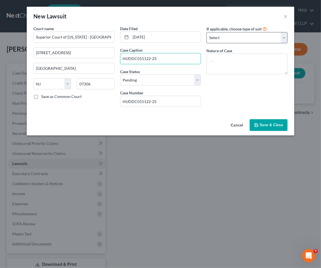
paste input "American Express Nat Vs [PERSON_NAME]"
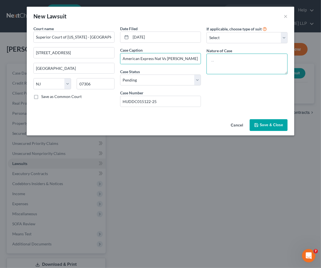
click at [234, 61] on textarea at bounding box center [247, 64] width 81 height 21
paste textarea "Contract Dispute"
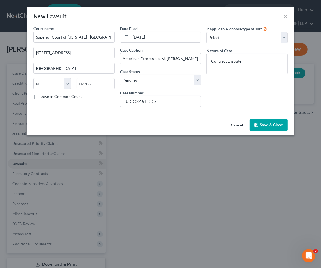
click at [277, 124] on span "Save & Close" at bounding box center [271, 125] width 23 height 5
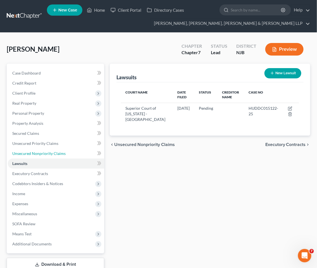
click at [25, 150] on link "Unsecured Nonpriority Claims" at bounding box center [56, 153] width 96 height 10
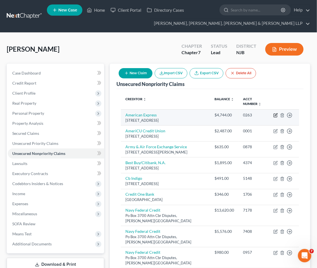
click at [274, 114] on icon "button" at bounding box center [274, 115] width 3 height 3
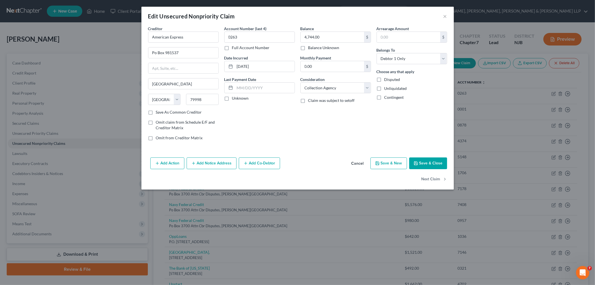
drag, startPoint x: 209, startPoint y: 162, endPoint x: 226, endPoint y: 191, distance: 33.0
click at [209, 162] on button "Add Notice Address" at bounding box center [212, 163] width 50 height 12
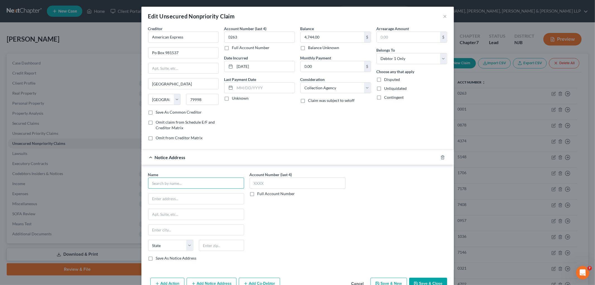
click at [225, 183] on input "text" at bounding box center [196, 182] width 96 height 11
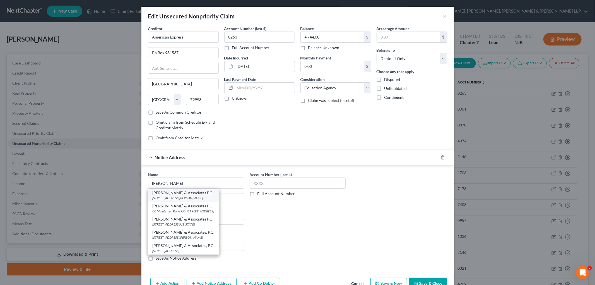
click at [195, 196] on div "[STREET_ADDRESS][PERSON_NAME]" at bounding box center [184, 198] width 62 height 5
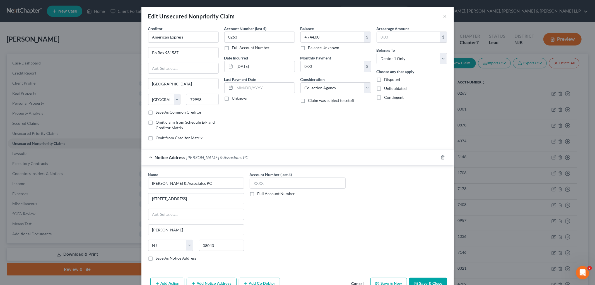
click at [258, 193] on label "Full Account Number" at bounding box center [277, 194] width 38 height 6
click at [260, 193] on input "Full Account Number" at bounding box center [262, 193] width 4 height 4
click at [260, 184] on input "text" at bounding box center [298, 182] width 96 height 11
paste input "HUD-DC-015122-25"
click at [156, 259] on label "Save As Notice Address" at bounding box center [176, 258] width 41 height 6
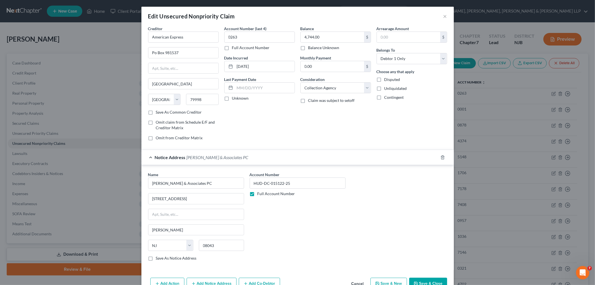
click at [158, 259] on input "Save As Notice Address" at bounding box center [160, 257] width 4 height 4
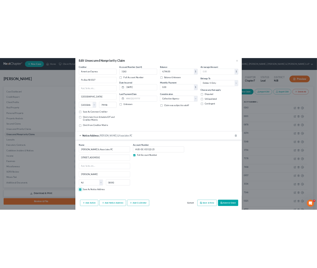
scroll to position [32, 0]
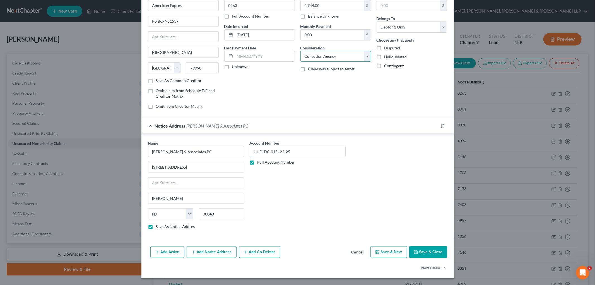
click at [316, 56] on select "Select Cable / Satellite Services Collection Agency Credit Card Debt Debt Couns…" at bounding box center [336, 56] width 71 height 11
click at [301, 51] on select "Select Cable / Satellite Services Collection Agency Credit Card Debt Debt Couns…" at bounding box center [336, 56] width 71 height 11
click at [316, 255] on button "Save & Close" at bounding box center [428, 252] width 38 height 12
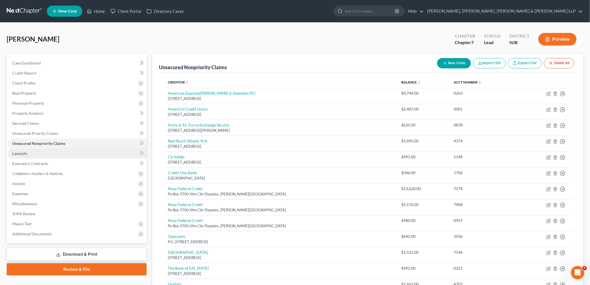
click at [31, 151] on link "Lawsuits" at bounding box center [77, 153] width 139 height 10
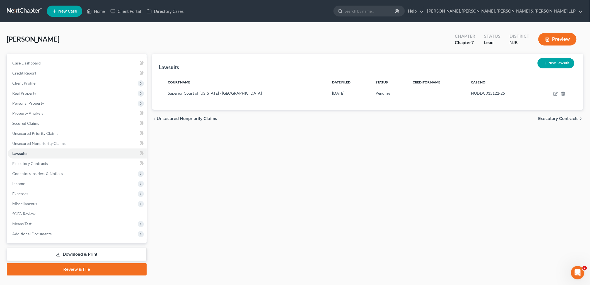
drag, startPoint x: 540, startPoint y: 117, endPoint x: 478, endPoint y: 213, distance: 113.9
click at [316, 117] on span "Executory Contracts" at bounding box center [559, 118] width 40 height 4
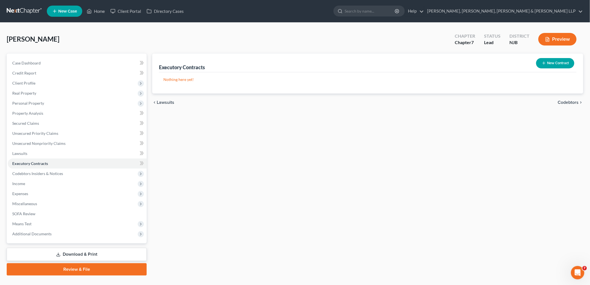
click at [316, 102] on span "Codebtors" at bounding box center [568, 102] width 21 height 4
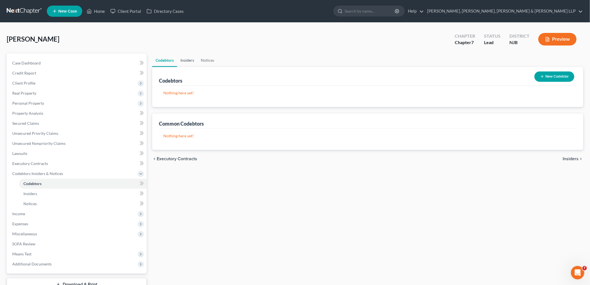
click at [187, 59] on link "Insiders" at bounding box center [187, 60] width 20 height 13
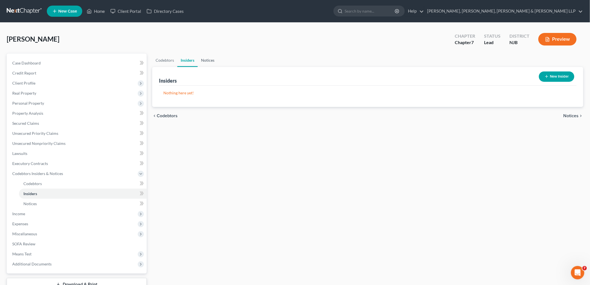
click at [209, 59] on link "Notices" at bounding box center [208, 60] width 20 height 13
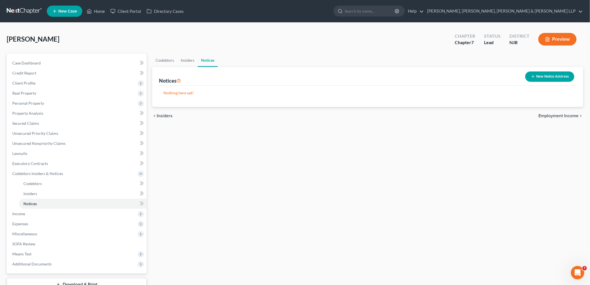
click at [316, 114] on span "Employment Income" at bounding box center [559, 116] width 40 height 4
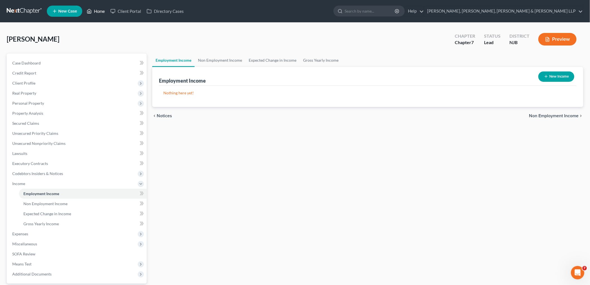
click at [100, 9] on link "Home" at bounding box center [96, 11] width 24 height 10
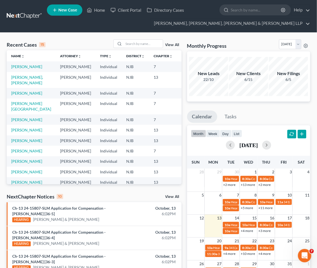
drag, startPoint x: 110, startPoint y: 37, endPoint x: 105, endPoint y: 41, distance: 6.0
click at [110, 37] on div "Recent Cases 15 View All Name unfold_more expand_more expand_less Attorney unfo…" at bounding box center [158, 242] width 317 height 419
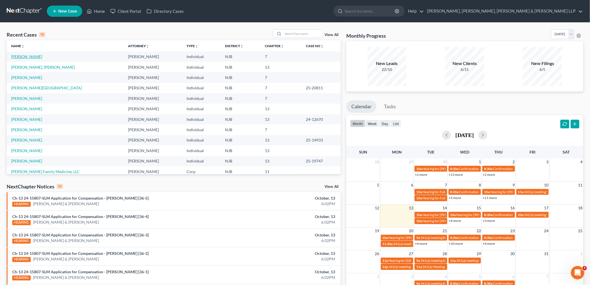
click at [24, 55] on link "[PERSON_NAME]" at bounding box center [26, 56] width 31 height 5
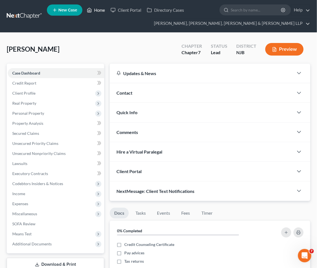
click at [98, 10] on link "Home" at bounding box center [96, 10] width 24 height 10
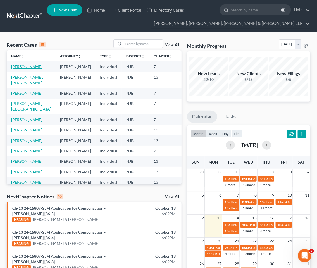
click at [18, 69] on link "[PERSON_NAME]" at bounding box center [26, 66] width 31 height 5
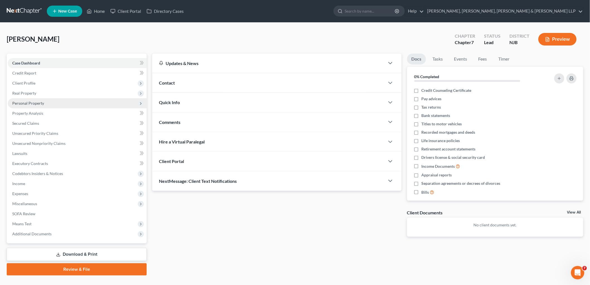
drag, startPoint x: 28, startPoint y: 93, endPoint x: 27, endPoint y: 105, distance: 11.8
click at [28, 93] on span "Real Property" at bounding box center [24, 93] width 24 height 5
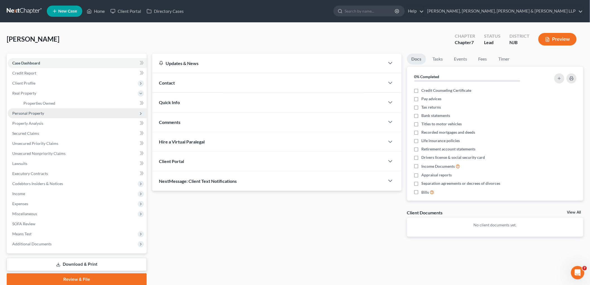
click at [27, 113] on span "Personal Property" at bounding box center [28, 113] width 32 height 5
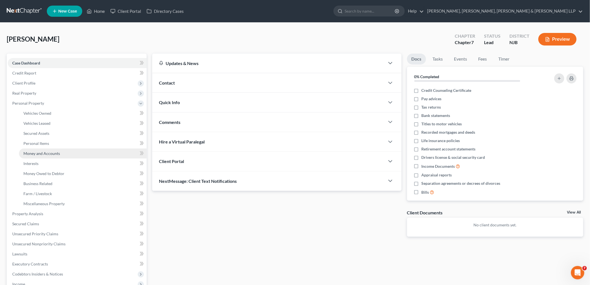
click at [37, 152] on span "Money and Accounts" at bounding box center [41, 153] width 37 height 5
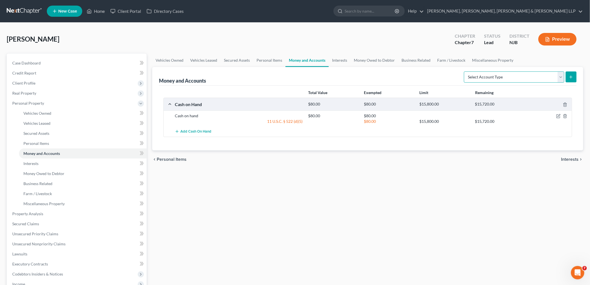
click at [316, 78] on select "Select Account Type Brokerage Cash on Hand Certificates of Deposit Checking Acc…" at bounding box center [514, 76] width 100 height 11
click at [316, 71] on select "Select Account Type Brokerage Cash on Hand Certificates of Deposit Checking Acc…" at bounding box center [514, 76] width 100 height 11
click at [316, 76] on icon "submit" at bounding box center [571, 77] width 4 height 4
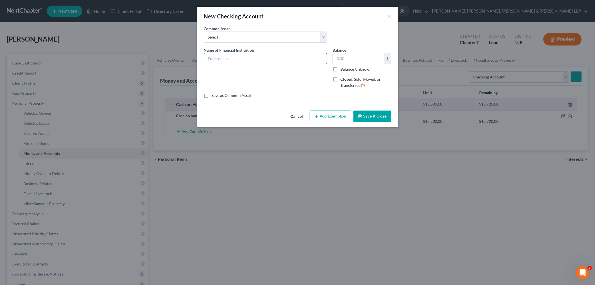
click at [230, 57] on input "text" at bounding box center [265, 58] width 123 height 11
click at [274, 57] on input "Navy Federal Credit Union -9723" at bounding box center [265, 58] width 123 height 11
click at [316, 59] on input "text" at bounding box center [359, 58] width 52 height 11
click at [316, 113] on button "Add Exemption" at bounding box center [331, 117] width 42 height 12
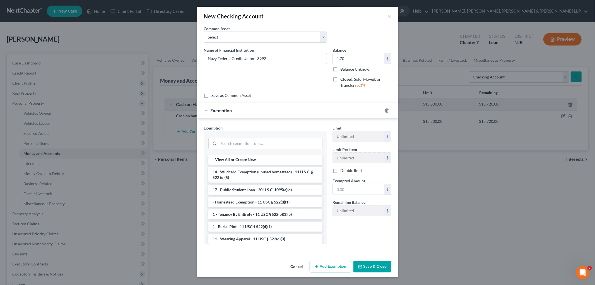
click at [286, 137] on div at bounding box center [265, 143] width 114 height 15
click at [282, 143] on input "search" at bounding box center [270, 143] width 103 height 11
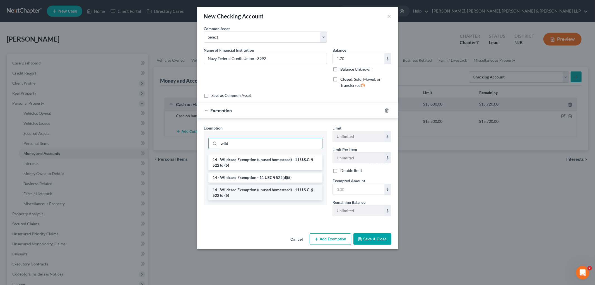
click at [242, 191] on li "14 - Wildcard Exemption (unused homestead) - 11 U.S.C. § 522 (d)(5)" at bounding box center [265, 193] width 114 height 16
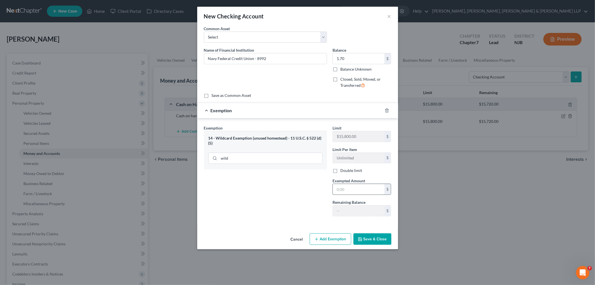
click at [316, 189] on input "text" at bounding box center [359, 189] width 52 height 11
click at [294, 197] on div "Exemption Set must be selected for CA. Exemption * 14 - Wildcard Exemption (unu…" at bounding box center [265, 173] width 129 height 96
click at [316, 242] on button "Save & Close" at bounding box center [373, 239] width 38 height 12
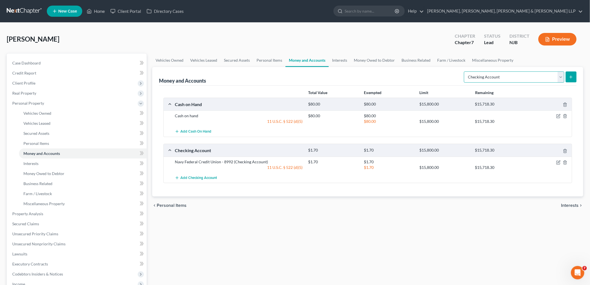
drag, startPoint x: 510, startPoint y: 78, endPoint x: 508, endPoint y: 81, distance: 3.4
click at [316, 78] on select "Select Account Type Brokerage Cash on Hand Certificates of Deposit Checking Acc…" at bounding box center [514, 76] width 100 height 11
click at [316, 71] on select "Select Account Type Brokerage Cash on Hand Certificates of Deposit Checking Acc…" at bounding box center [514, 76] width 100 height 11
click at [316, 79] on button "submit" at bounding box center [571, 76] width 11 height 11
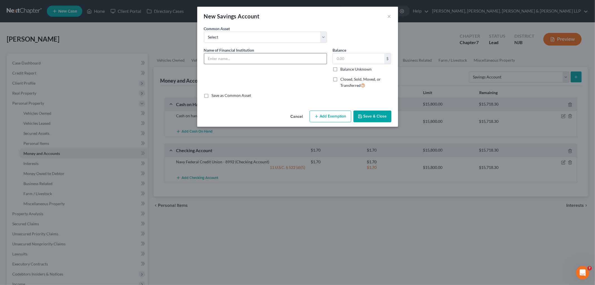
click at [243, 56] on input "text" at bounding box center [265, 58] width 123 height 11
click at [280, 56] on input "Navy Federal Credit Union -9723" at bounding box center [265, 58] width 123 height 11
click at [316, 117] on button "Add Exemption" at bounding box center [331, 117] width 42 height 12
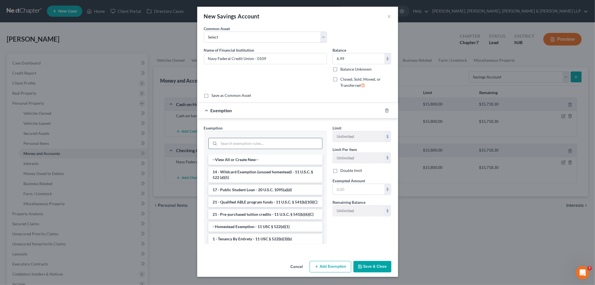
click at [288, 138] on input "search" at bounding box center [270, 143] width 103 height 11
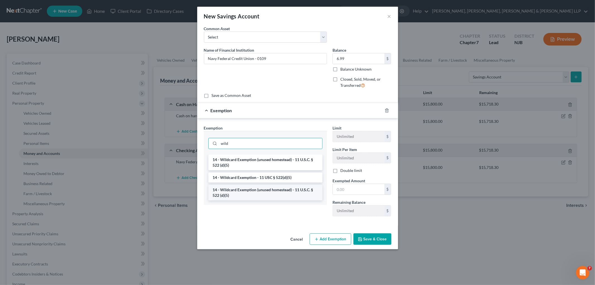
click at [268, 193] on li "14 - Wildcard Exemption (unused homestead) - 11 U.S.C. § 522 (d)(5)" at bounding box center [265, 193] width 114 height 16
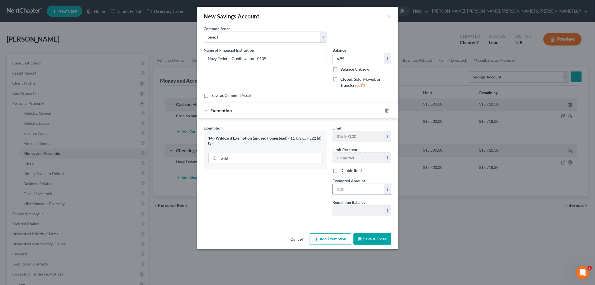
click at [316, 191] on input "text" at bounding box center [359, 189] width 52 height 11
click at [255, 210] on div "Exemption Set must be selected for CA. Exemption * 14 - Wildcard Exemption (unu…" at bounding box center [265, 173] width 129 height 96
click at [316, 237] on button "Save & Close" at bounding box center [373, 239] width 38 height 12
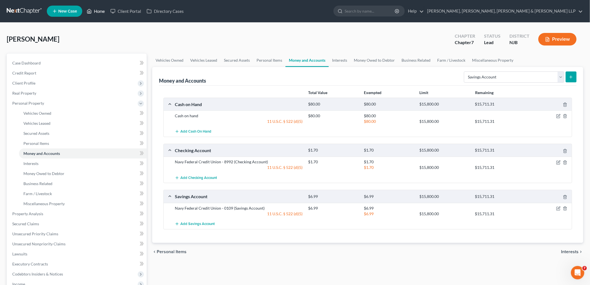
click at [94, 15] on link "Home" at bounding box center [96, 11] width 24 height 10
